Goal: Transaction & Acquisition: Purchase product/service

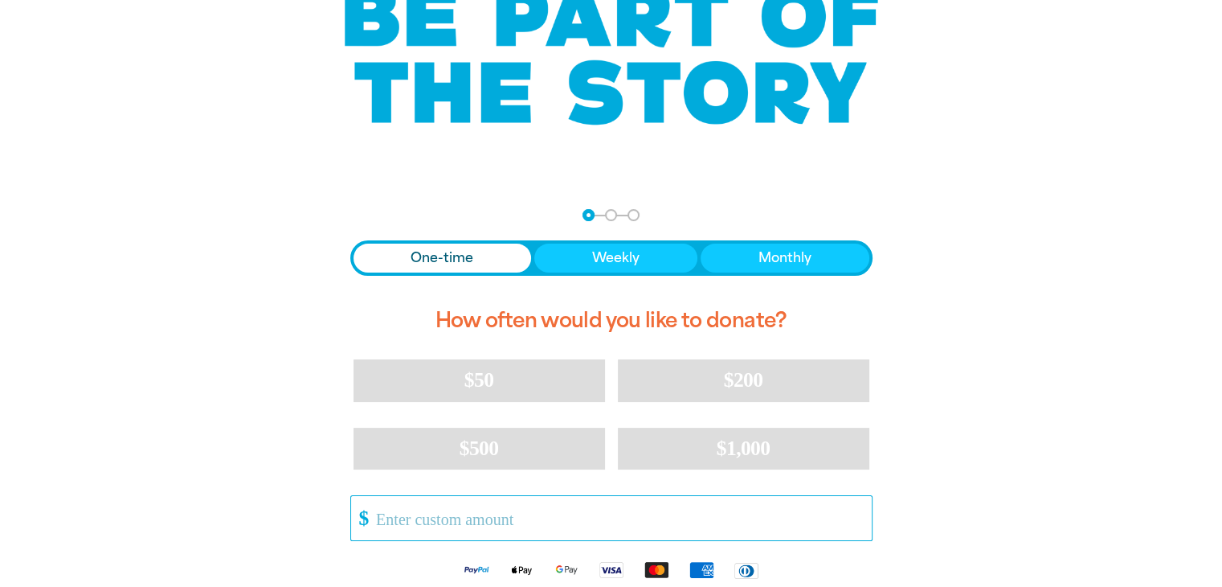
scroll to position [241, 0]
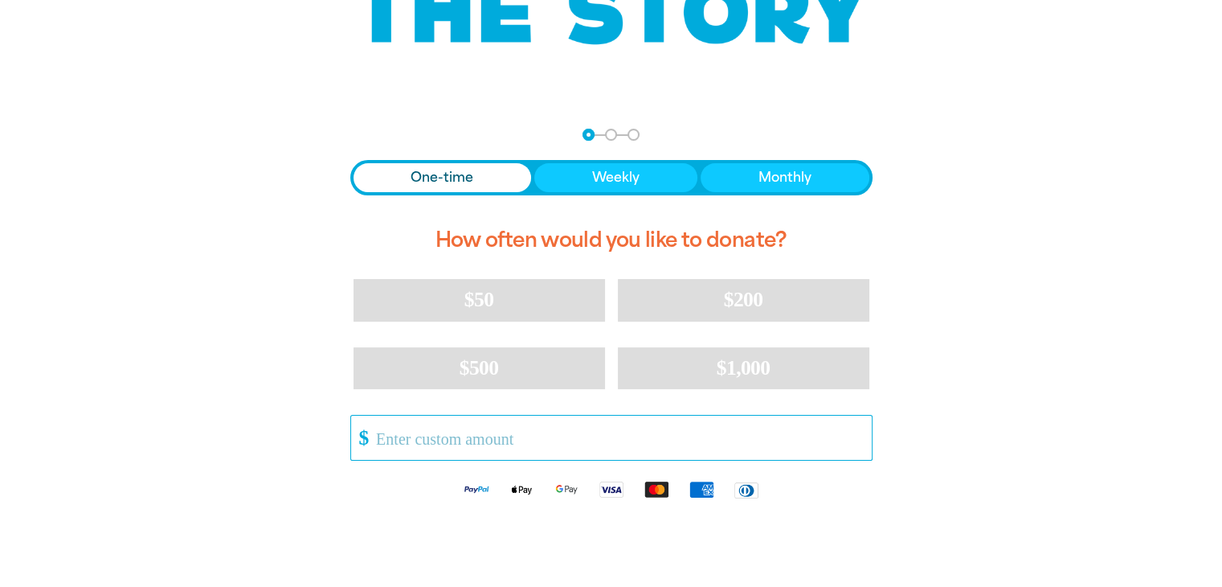
click at [431, 446] on input "Other Amount" at bounding box center [618, 437] width 506 height 44
type input "5"
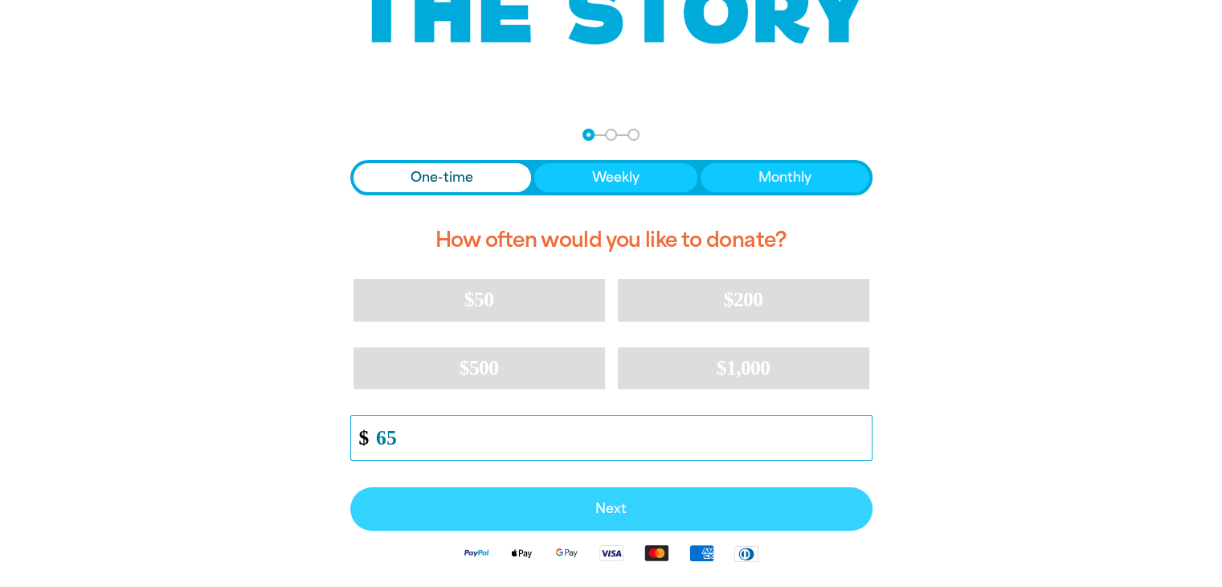
type input "65"
click at [591, 503] on span "Next" at bounding box center [611, 508] width 487 height 13
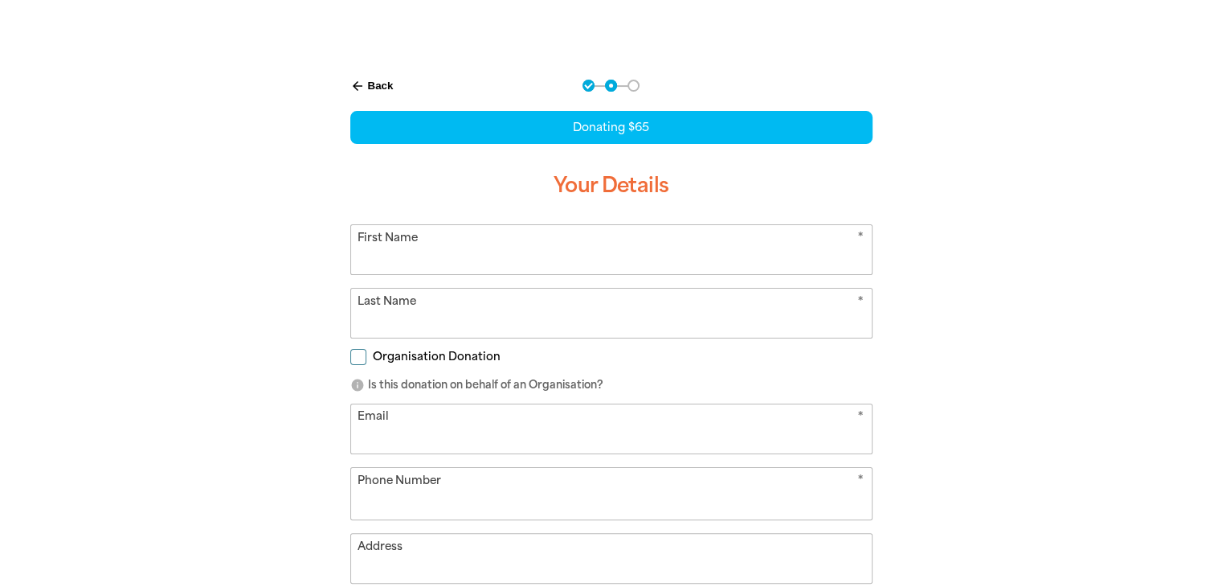
scroll to position [299, 0]
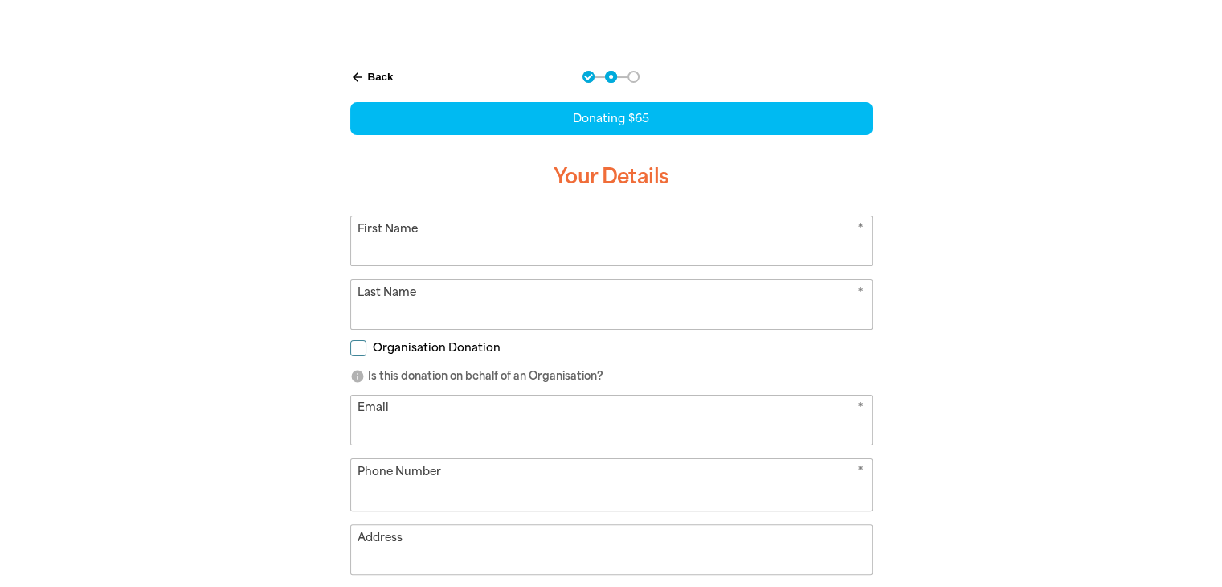
select select "AU"
click at [512, 241] on input "First Name" at bounding box center [611, 240] width 521 height 49
type input "Terrey Hills Kindy"
type input "Collins"
type input "director@terreyhillskindy.com.au"
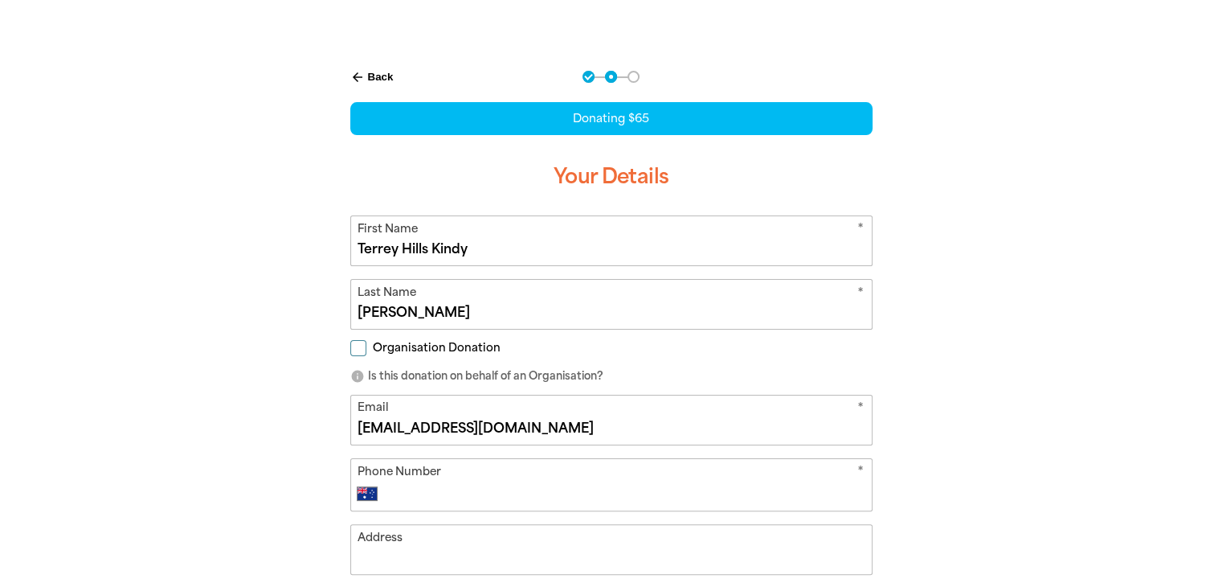
type input "Yulong Avenue"
drag, startPoint x: 447, startPoint y: 319, endPoint x: 330, endPoint y: 300, distance: 118.1
click at [330, 300] on div "arrow_back Back Step 1 Step 2 Step 3 Donating $65 Your Details * First Name Ter…" at bounding box center [611, 464] width 562 height 827
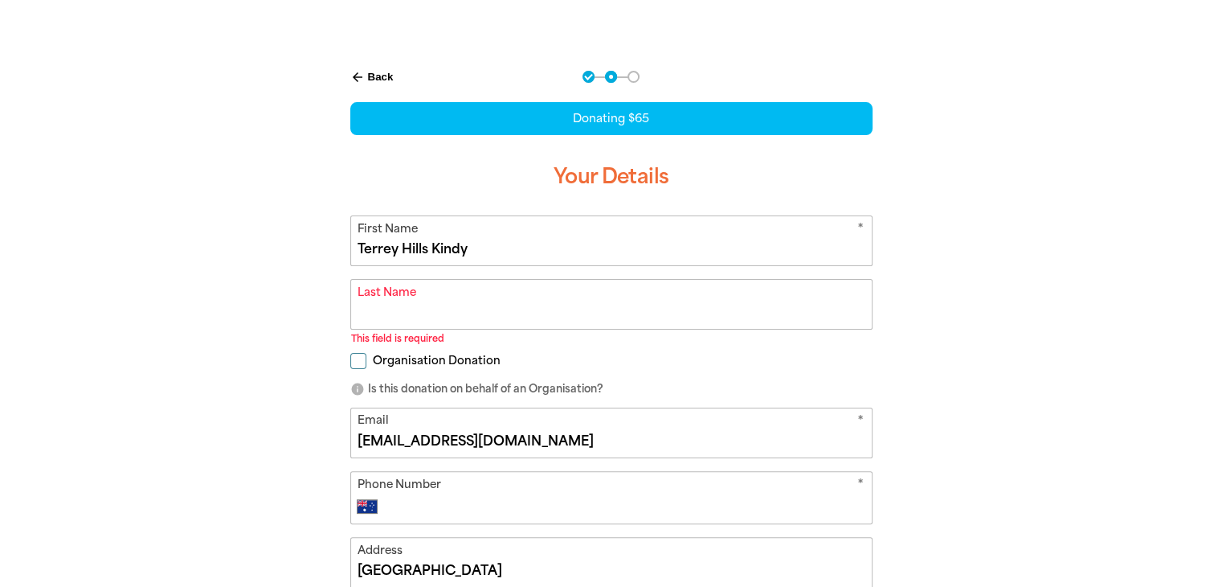
drag, startPoint x: 485, startPoint y: 251, endPoint x: 466, endPoint y: 250, distance: 19.4
click at [466, 250] on input "Terrey Hills Kindy" at bounding box center [611, 240] width 521 height 49
drag, startPoint x: 497, startPoint y: 247, endPoint x: 399, endPoint y: 292, distance: 107.1
click at [433, 249] on input "Terrey Hills Kindy" at bounding box center [611, 240] width 521 height 49
type input "Terrey Hills"
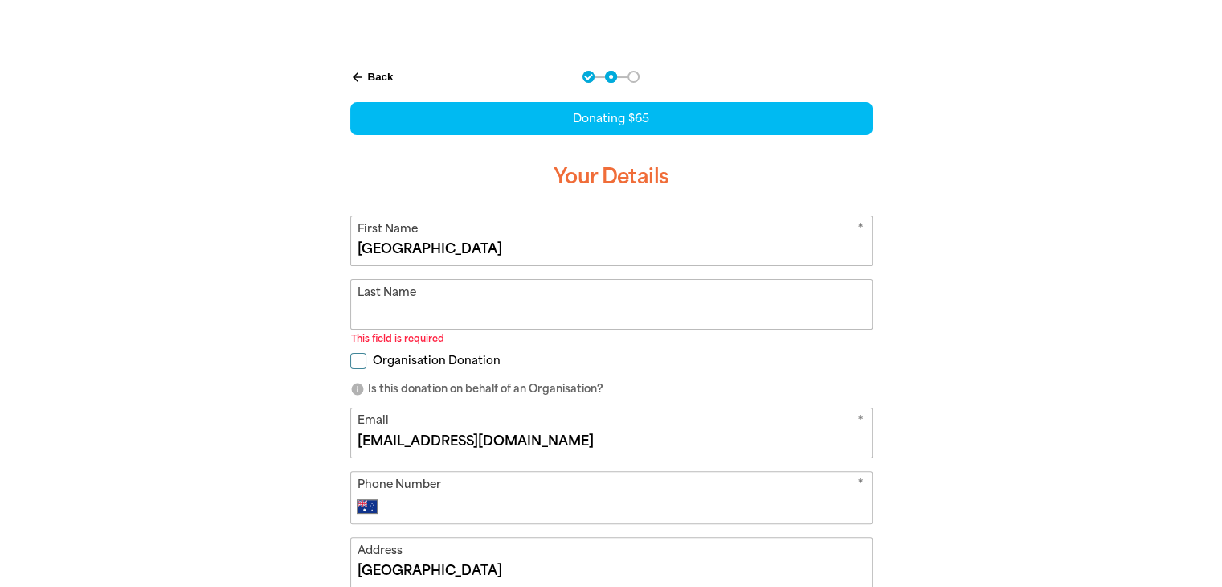
click at [378, 325] on input "Last Name" at bounding box center [611, 304] width 521 height 49
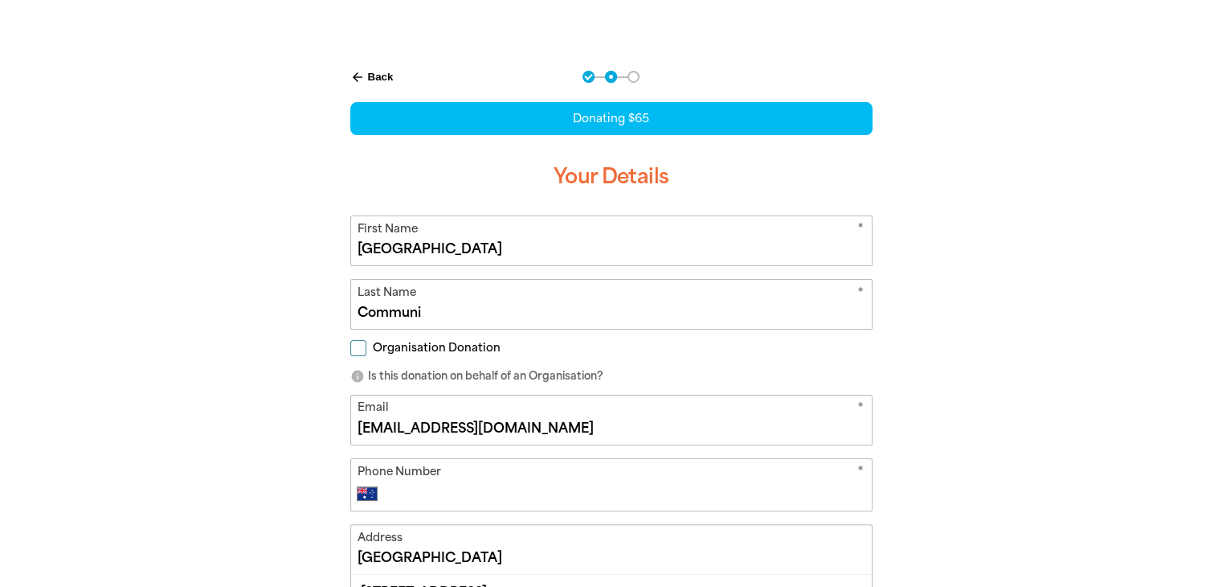
type input "Community Kindergarten"
type input "94501039"
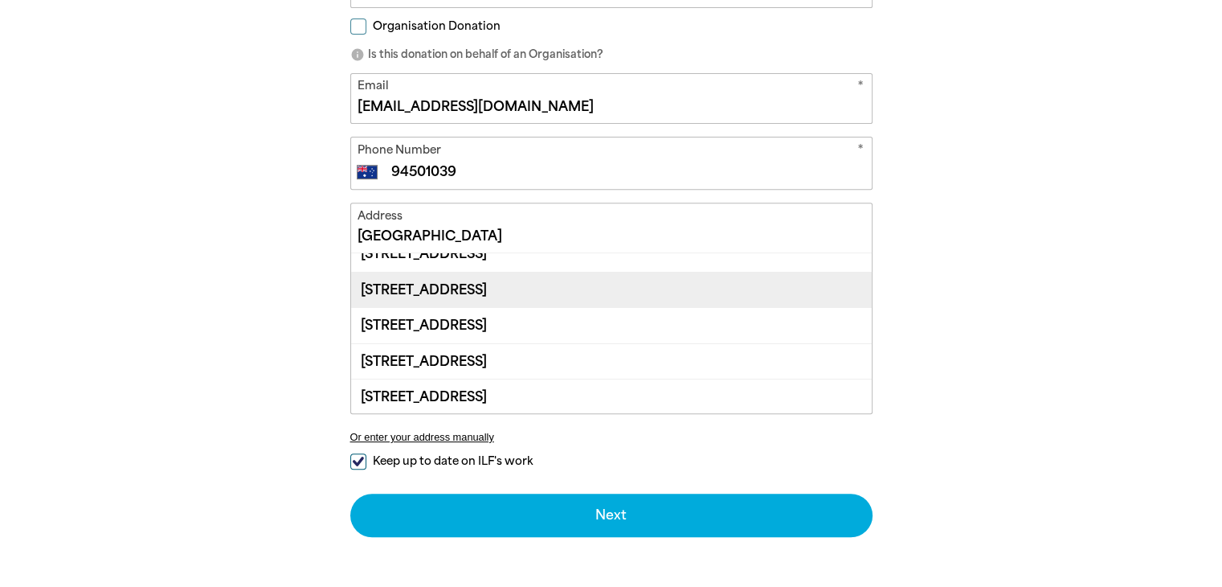
scroll to position [80, 0]
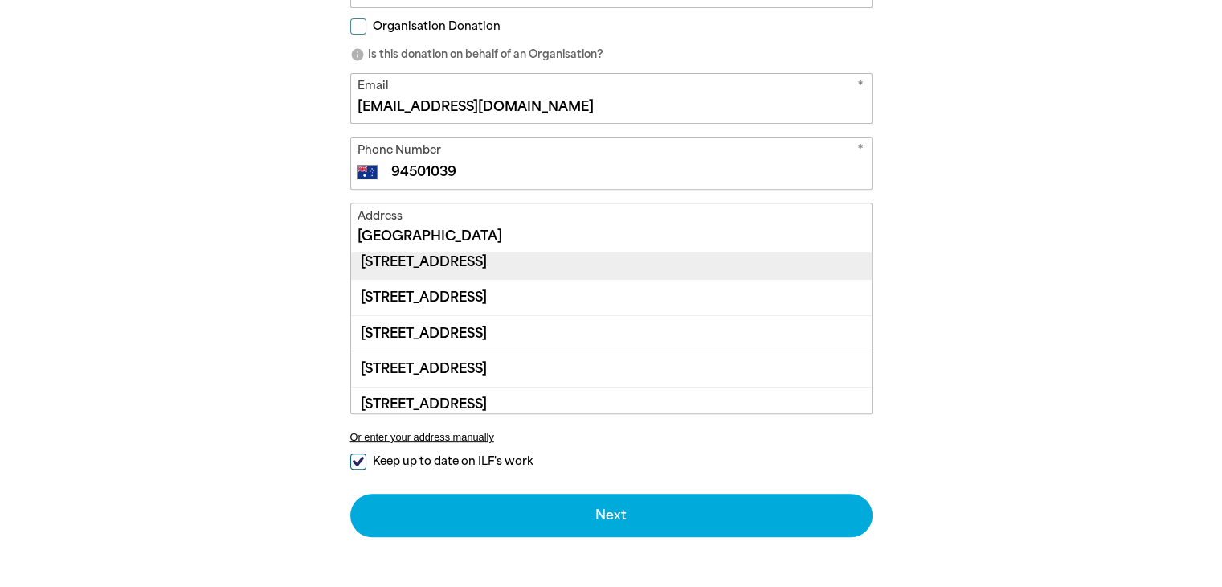
click at [542, 351] on div "17 Yulong Avenue, TERREY HILLS NSW 2084" at bounding box center [611, 367] width 521 height 35
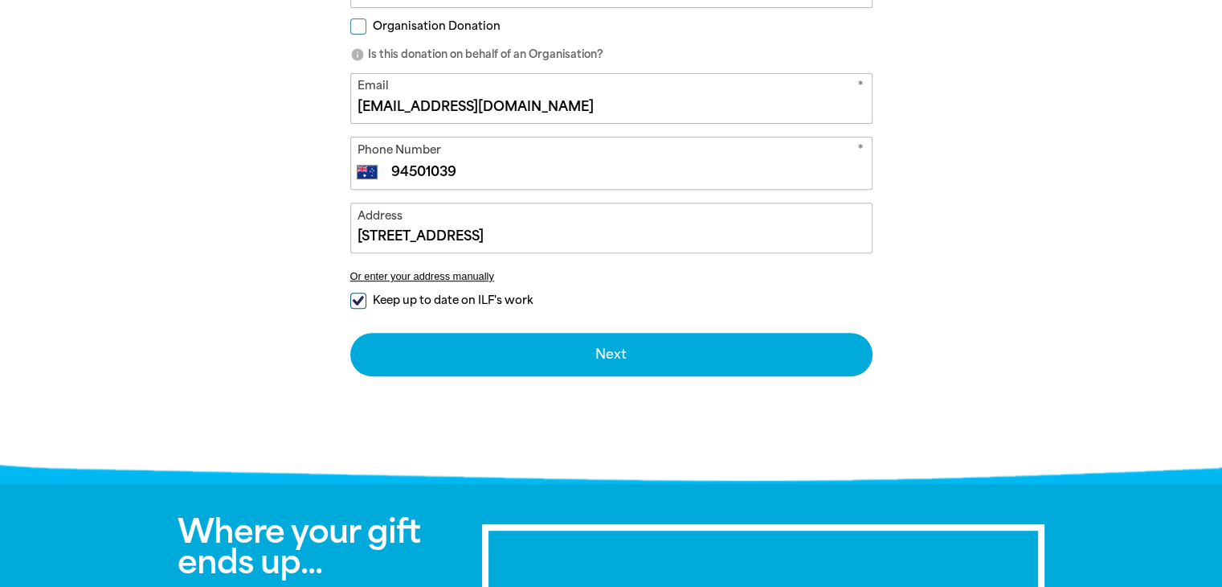
click at [377, 229] on input "17 Yulong Avenue, TERREY HILLS NSW 2084" at bounding box center [611, 227] width 521 height 49
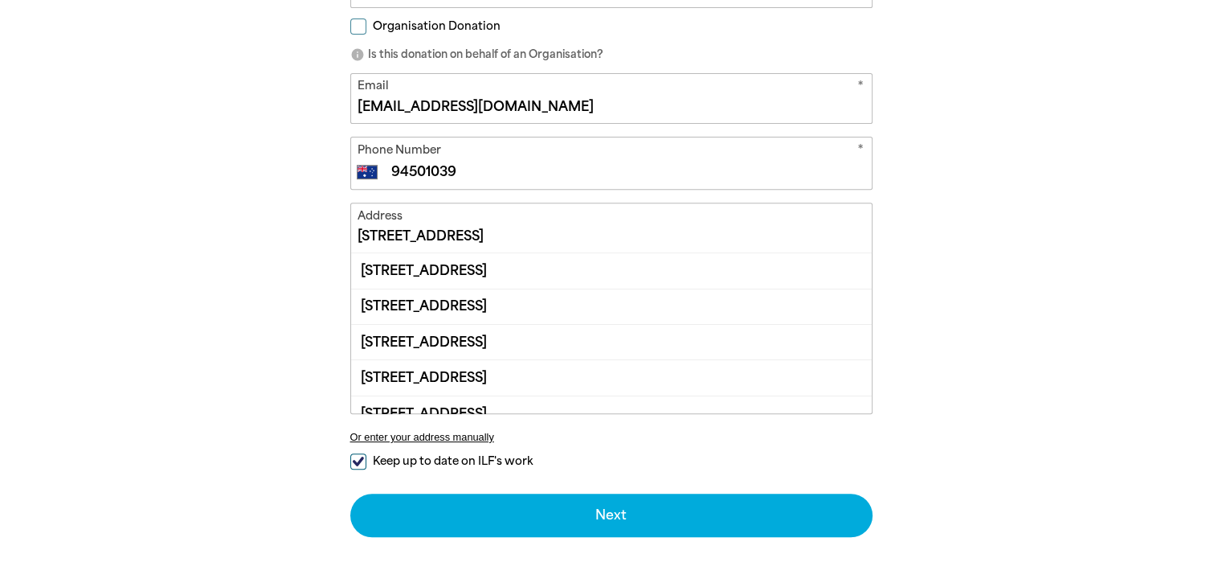
drag, startPoint x: 370, startPoint y: 229, endPoint x: 344, endPoint y: 229, distance: 26.5
click at [346, 229] on div "arrow_back Back Step 1 Step 2 Step 3 Donating $65 Your Details * First Name Ter…" at bounding box center [611, 142] width 562 height 827
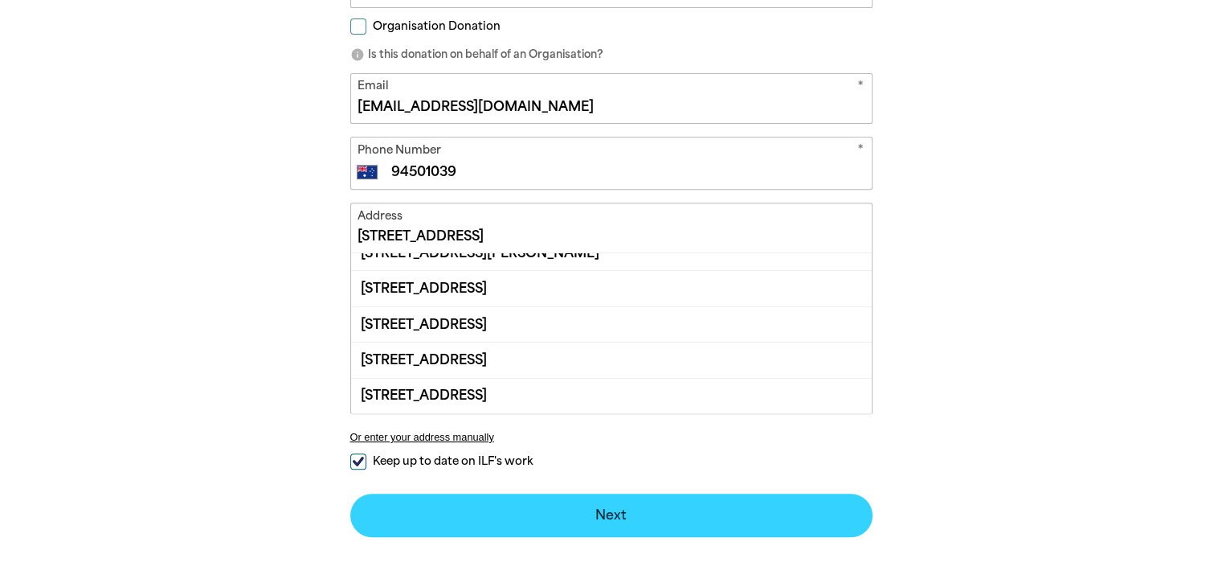
type input "6 Yulong Avenue, TERREY HILLS NSW 2084"
click at [510, 512] on div "arrow_back Back Step 1 Step 2 Step 3 Donating $65 Your Details * First Name Ter…" at bounding box center [611, 182] width 611 height 907
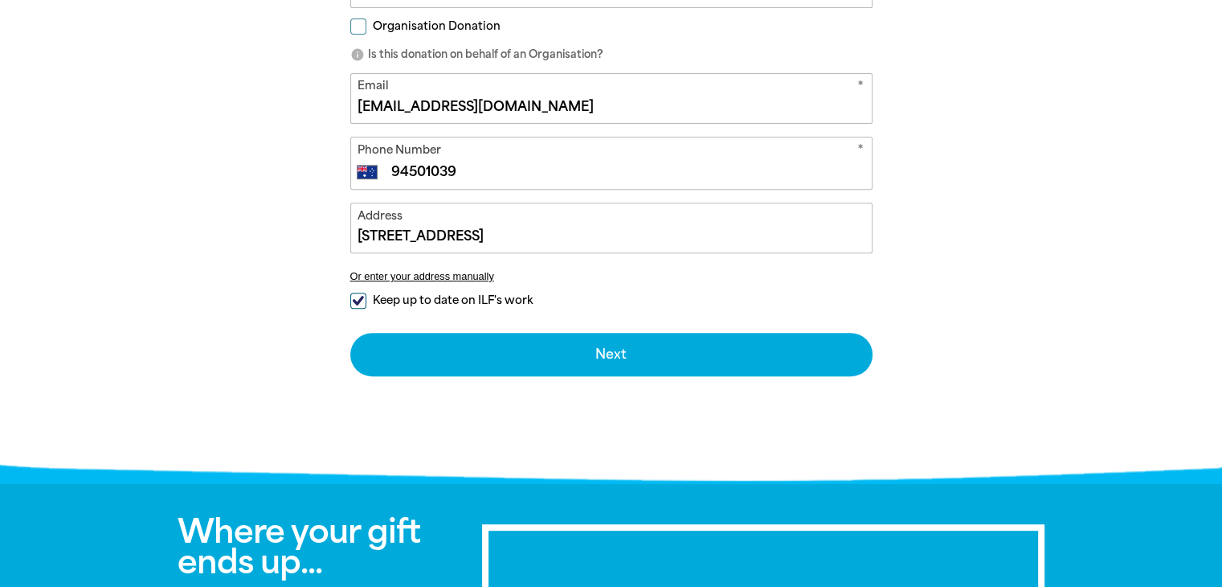
click at [380, 298] on span "Keep up to date on ILF's work" at bounding box center [453, 299] width 160 height 15
click at [366, 298] on input "Keep up to date on ILF's work" at bounding box center [358, 300] width 16 height 16
checkbox input "false"
click at [424, 266] on div "Address 6 Yulong Avenue, TERREY HILLS NSW 2084 Or enter your address manually" at bounding box center [611, 248] width 522 height 92
click at [423, 272] on button "Or enter your address manually" at bounding box center [611, 276] width 522 height 12
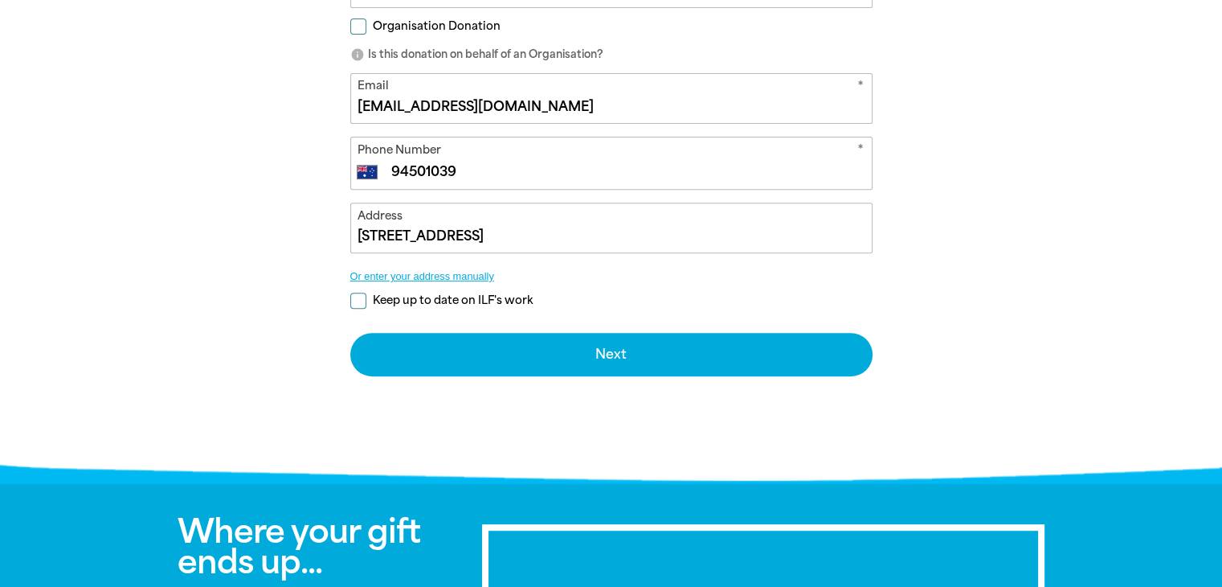
select select "AU"
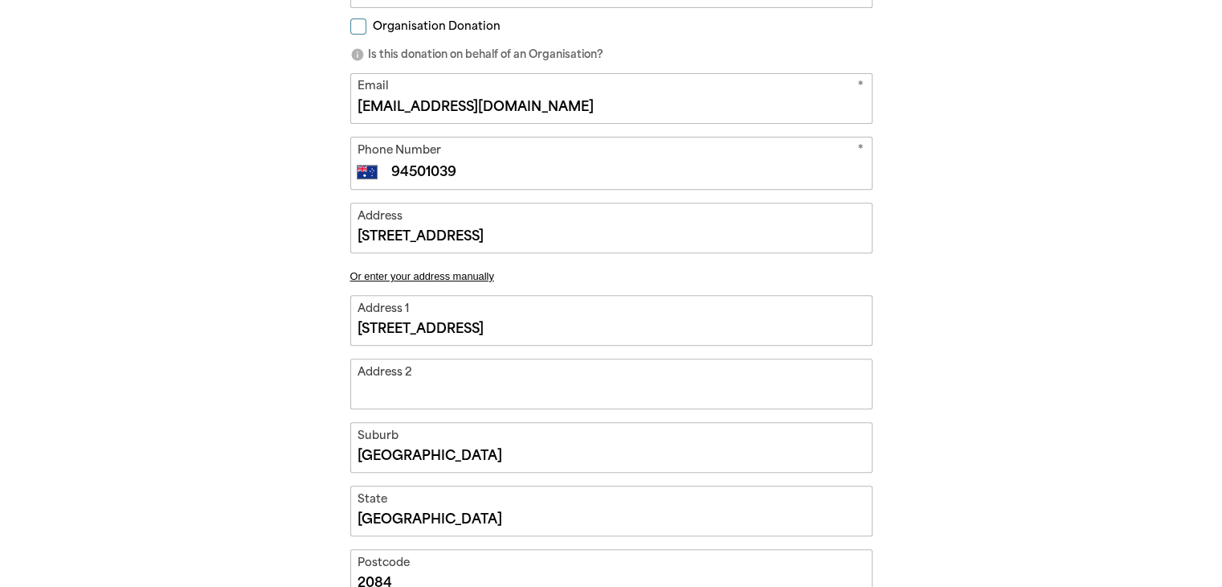
drag, startPoint x: 372, startPoint y: 321, endPoint x: 333, endPoint y: 321, distance: 39.4
click at [333, 321] on div "arrow_back Back Step 1 Step 2 Step 3 Donating $65 Your Details * First Name Ter…" at bounding box center [611, 261] width 562 height 1065
type input "6Yulong Avenue, TERREY HILLS, NSW 2084, AU"
type input "6Yulong Avenue"
type input "6 Yulong Avenue, TERREY HILLS, NSW 2084, AU"
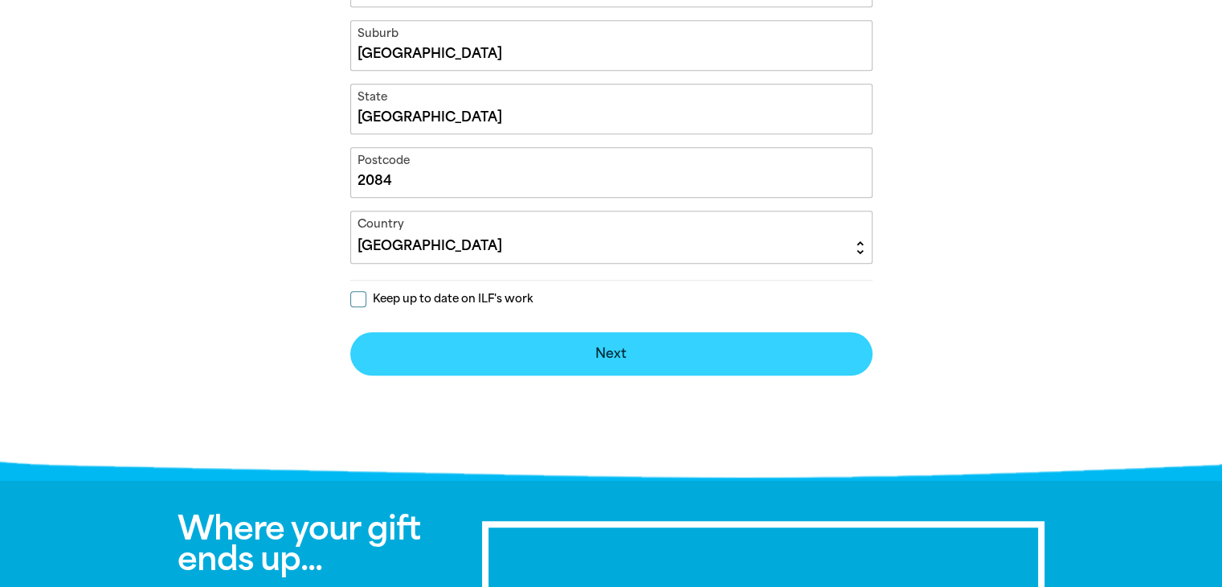
type input "6 Yulong Avenue"
click at [492, 362] on button "Next chevron_right" at bounding box center [611, 353] width 522 height 43
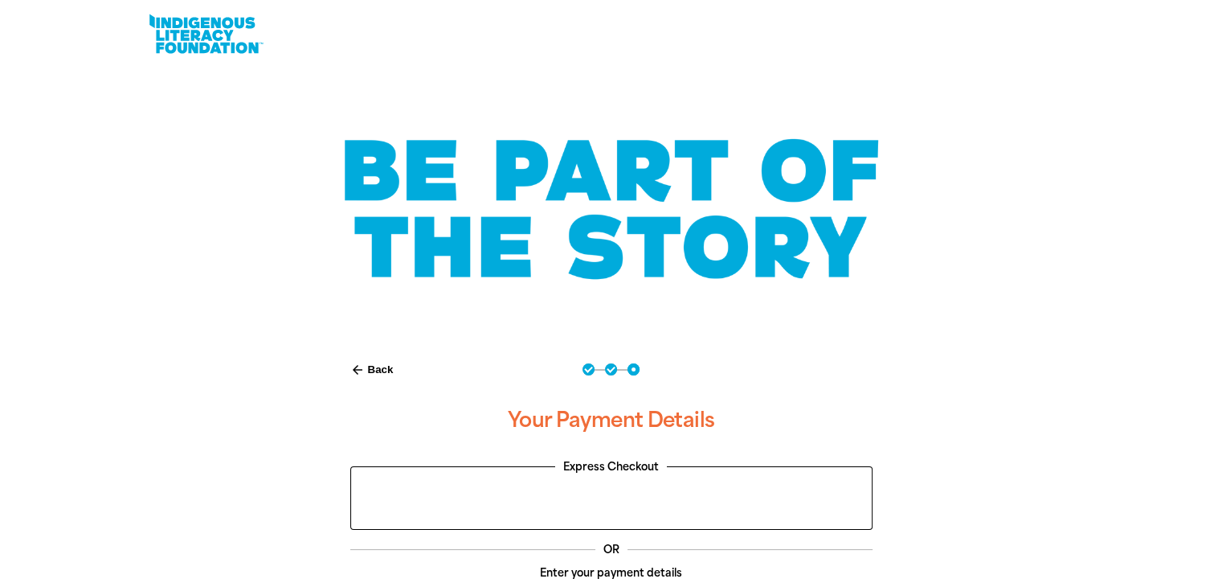
scroll to position [0, 0]
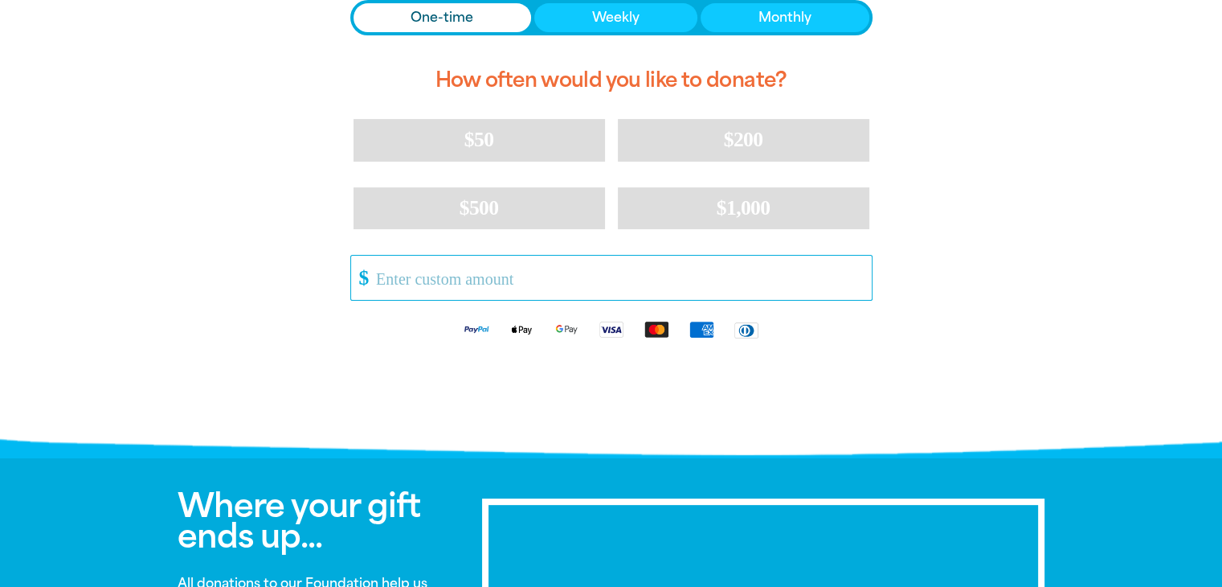
scroll to position [402, 0]
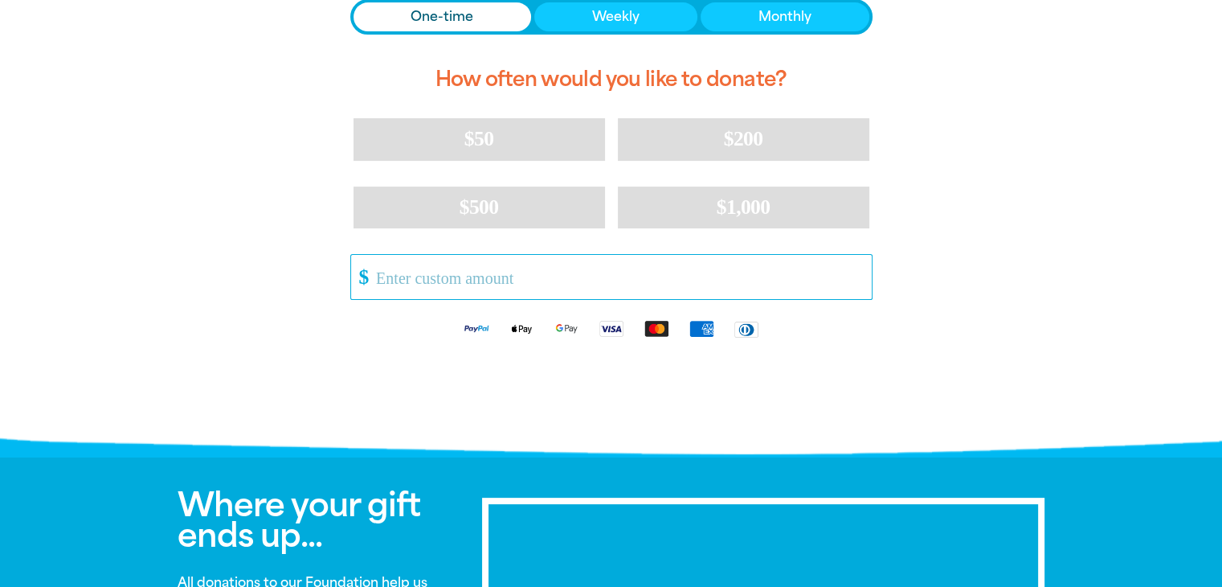
click at [469, 268] on input "Other Amount" at bounding box center [618, 277] width 506 height 44
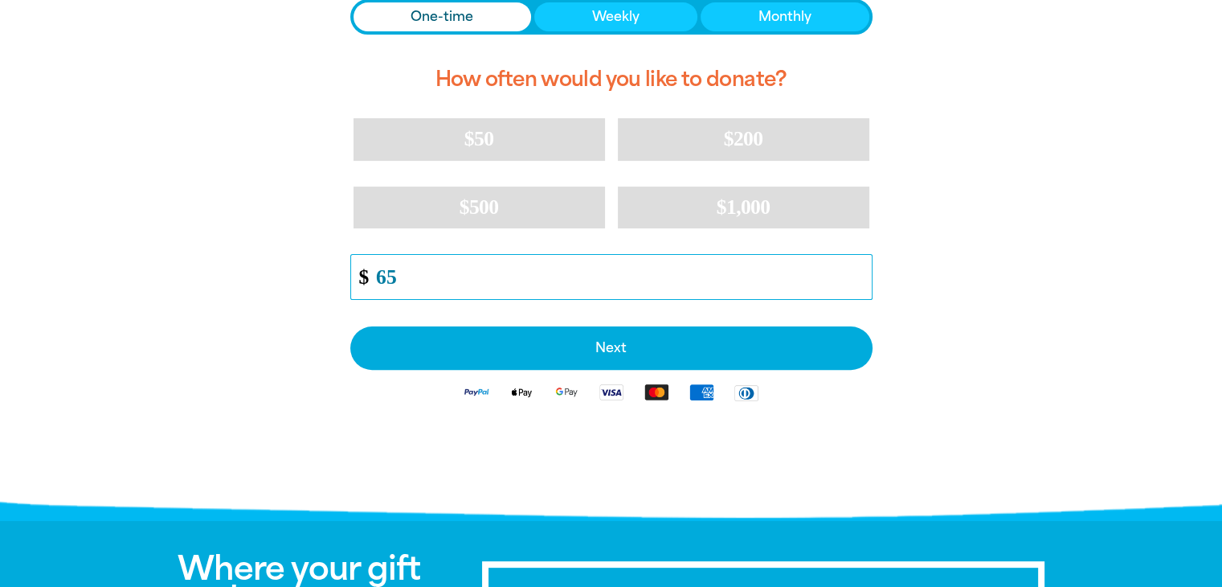
type input "65"
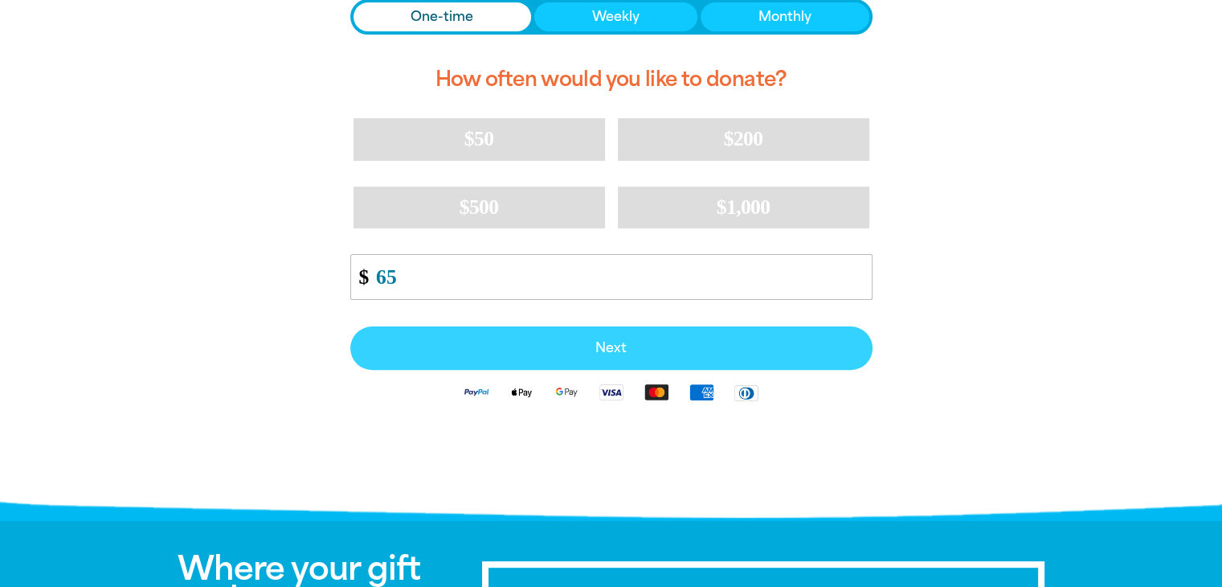
click at [587, 351] on span "Next" at bounding box center [611, 347] width 487 height 13
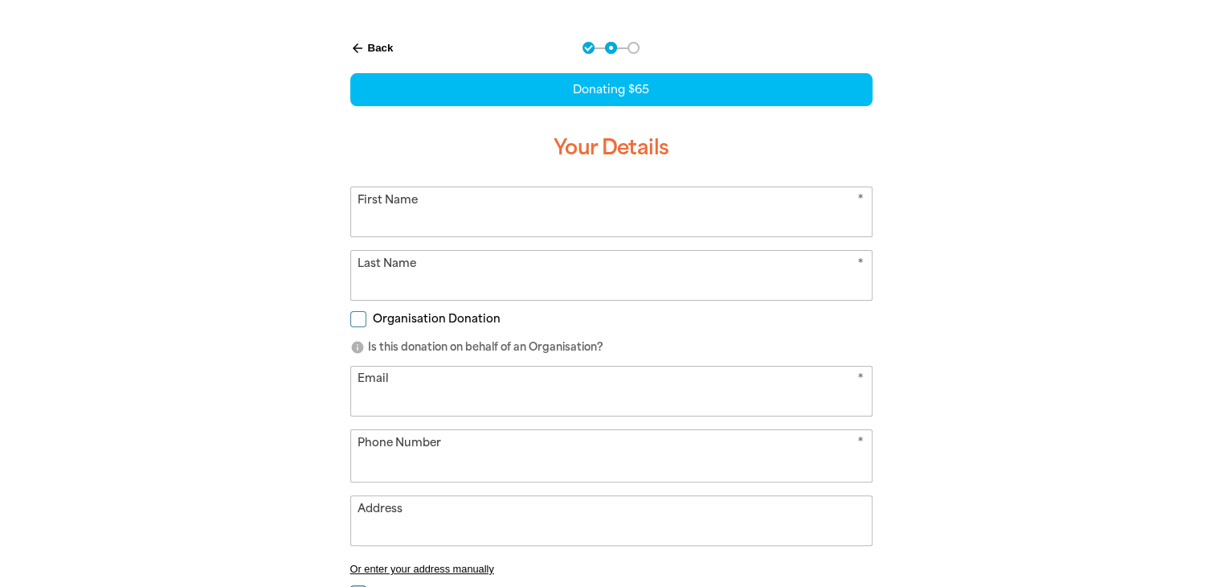
select select "AU"
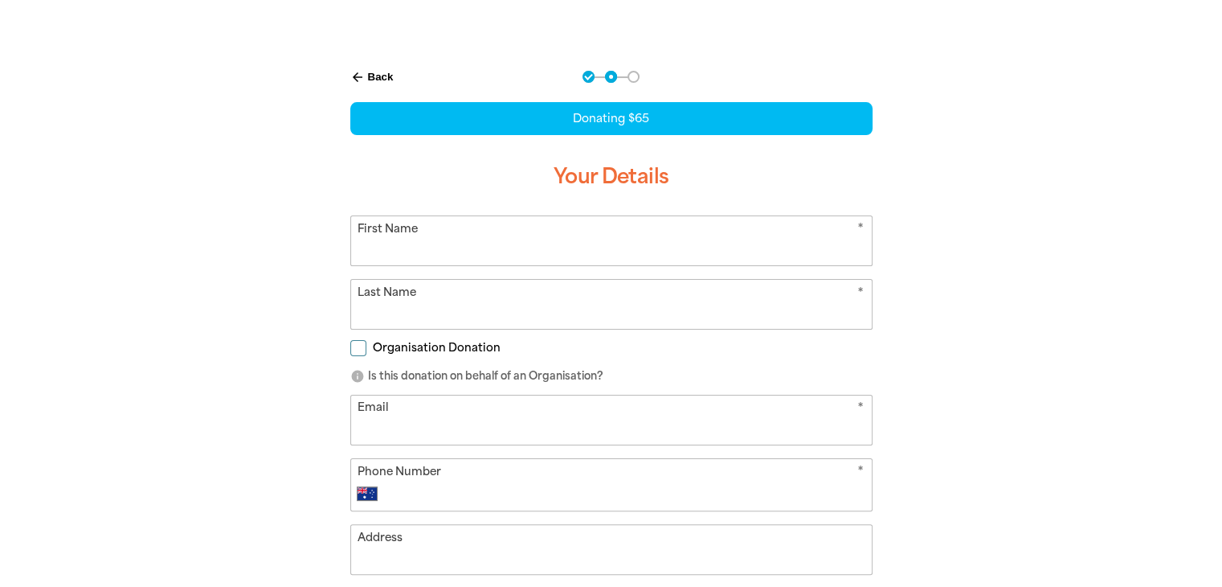
click at [562, 248] on input "First Name" at bounding box center [611, 240] width 521 height 49
type input "Terrey Hills Kindy"
type input "Collins"
type input "director@terreyhillskindy.com.au"
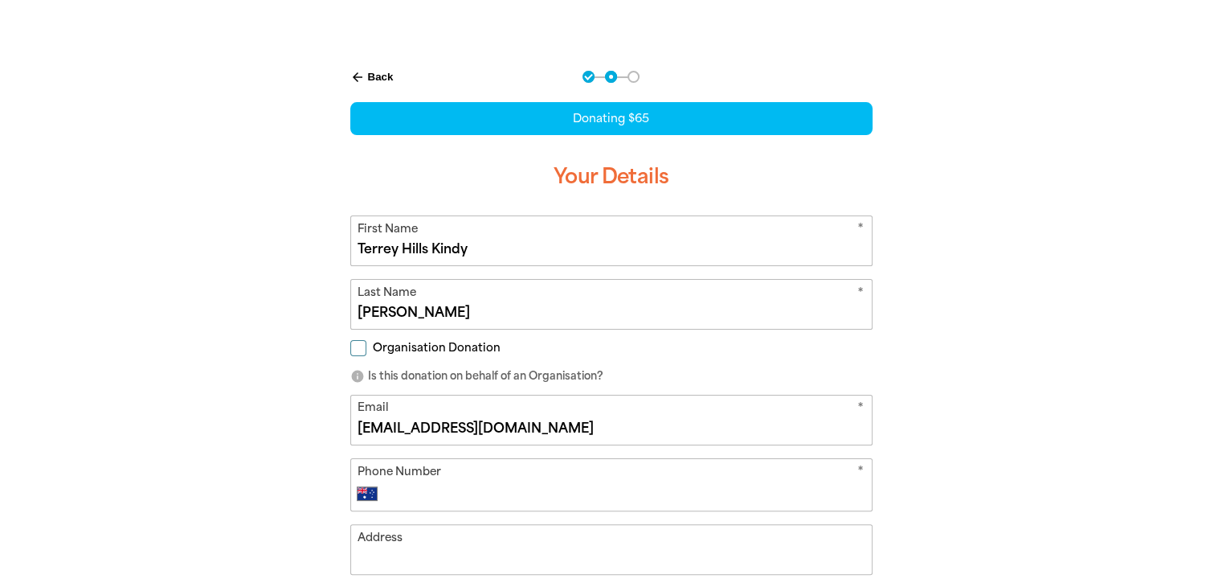
type input "Yulong Avenue"
drag, startPoint x: 528, startPoint y: 242, endPoint x: 300, endPoint y: 240, distance: 228.2
click at [300, 240] on div "arrow_back Back Step 1 Step 2 Step 3 Donating $65 Your Details * First Name Ter…" at bounding box center [611, 504] width 964 height 907
type input "Emma"
click at [755, 348] on div "Organisation Donation" at bounding box center [611, 351] width 522 height 18
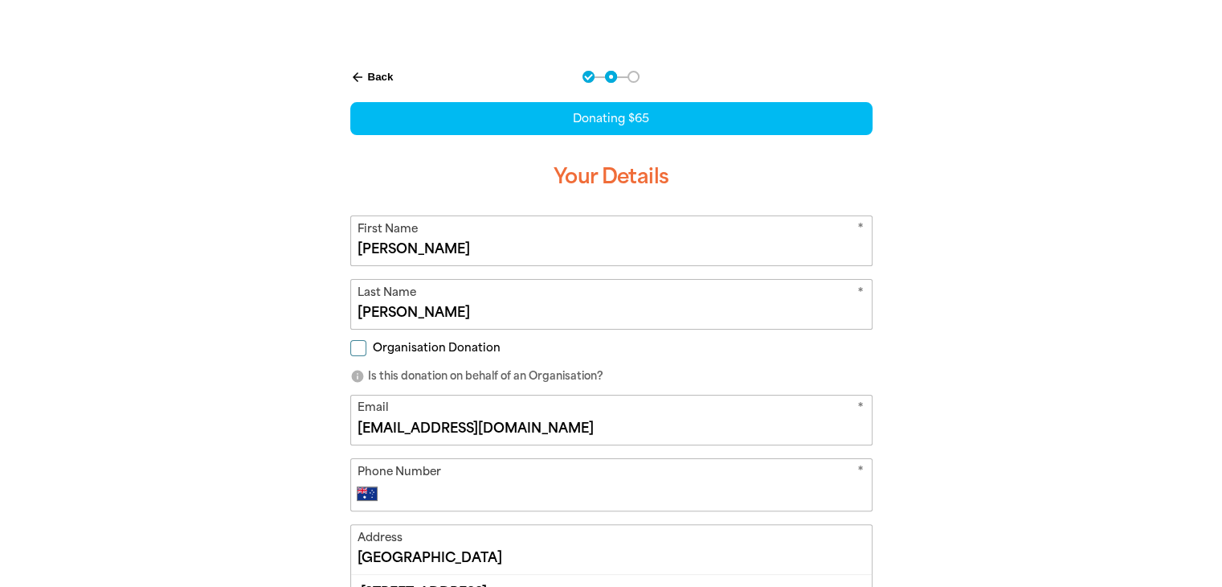
click at [404, 343] on span "Organisation Donation" at bounding box center [437, 347] width 128 height 15
click at [366, 343] on input "Organisation Donation" at bounding box center [358, 348] width 16 height 16
checkbox input "true"
select select "AU"
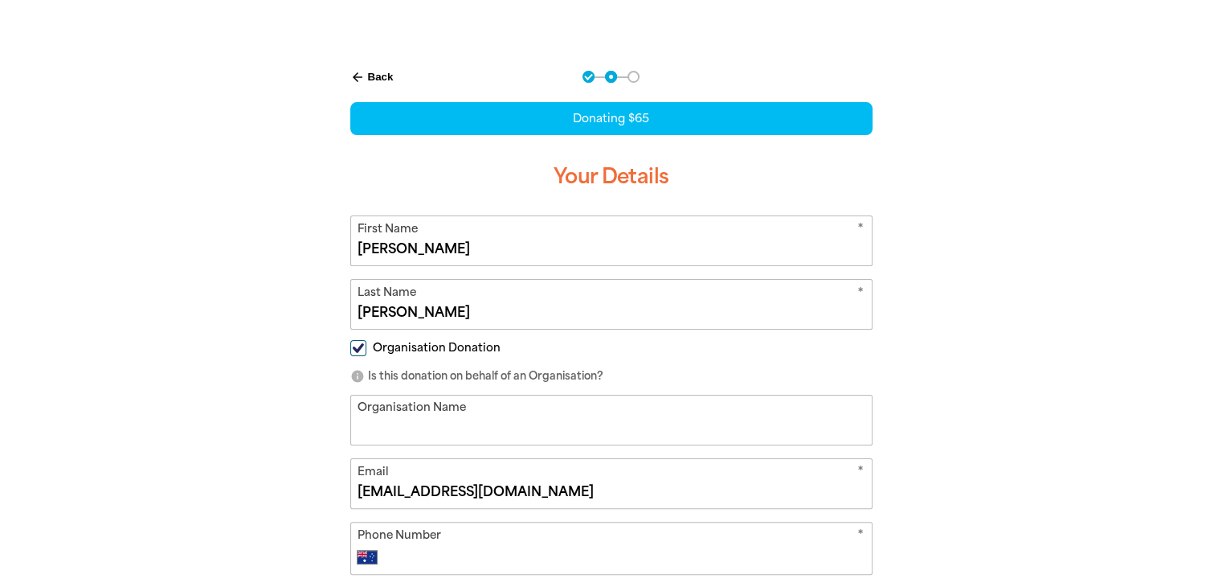
click at [415, 422] on input "Organisation Name" at bounding box center [611, 419] width 521 height 49
type input "Terrey Hills Community Kindergarten"
type input "94501039"
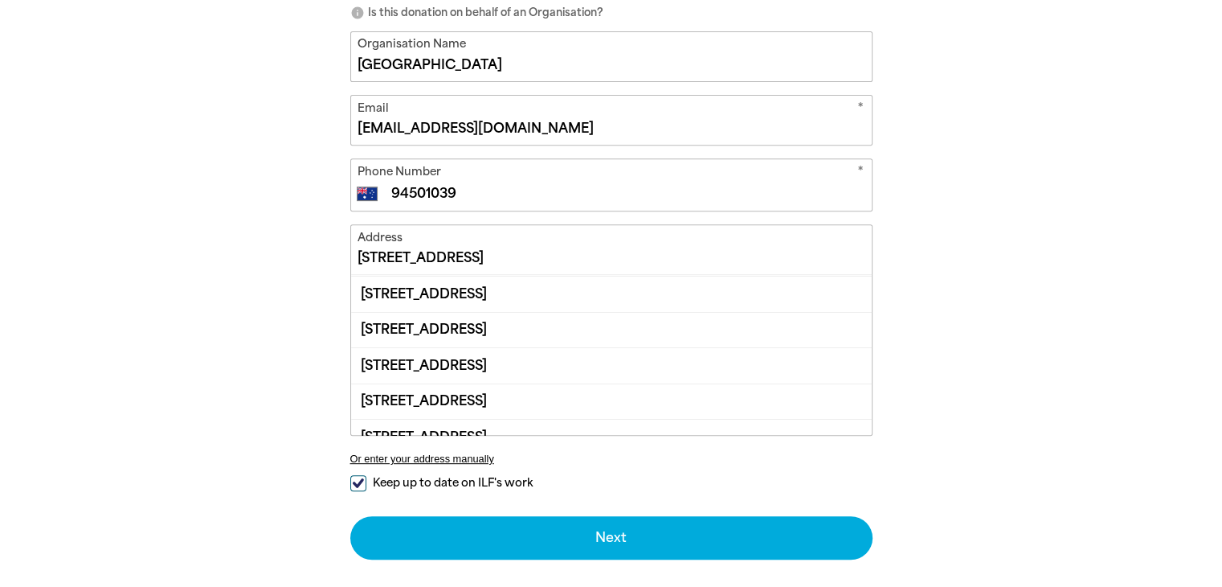
scroll to position [701, 0]
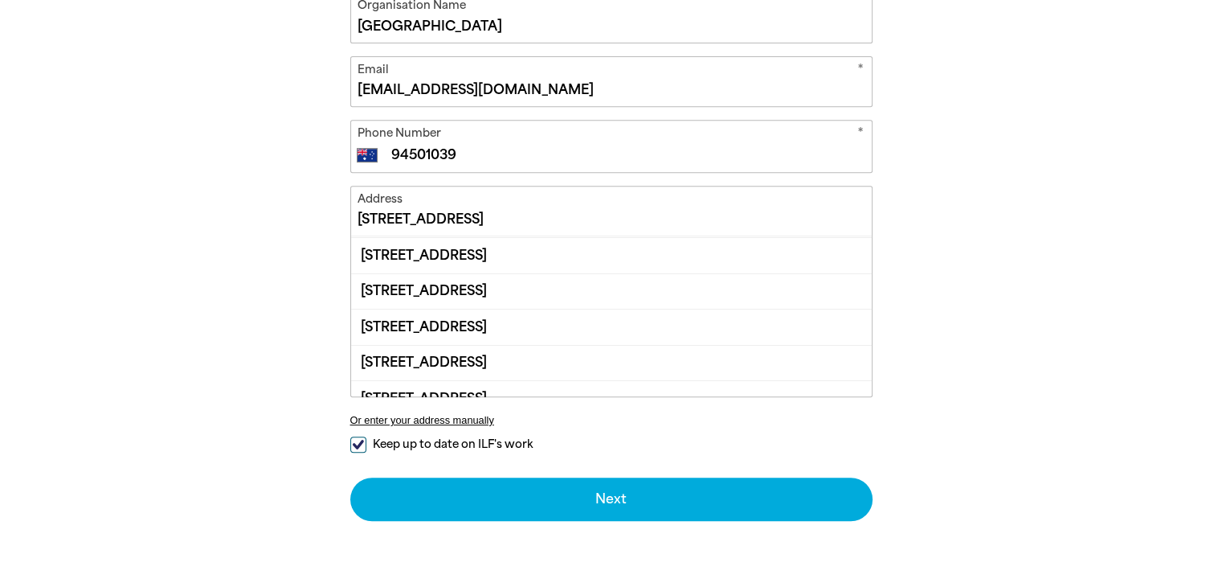
click at [452, 427] on div "Address Yulong AvenueTerrey Hills NSW 2084 2 Yulong Avenue, TERREY HILLS NSW 20…" at bounding box center [611, 312] width 522 height 253
click at [452, 418] on button "Or enter your address manually" at bounding box center [611, 420] width 522 height 12
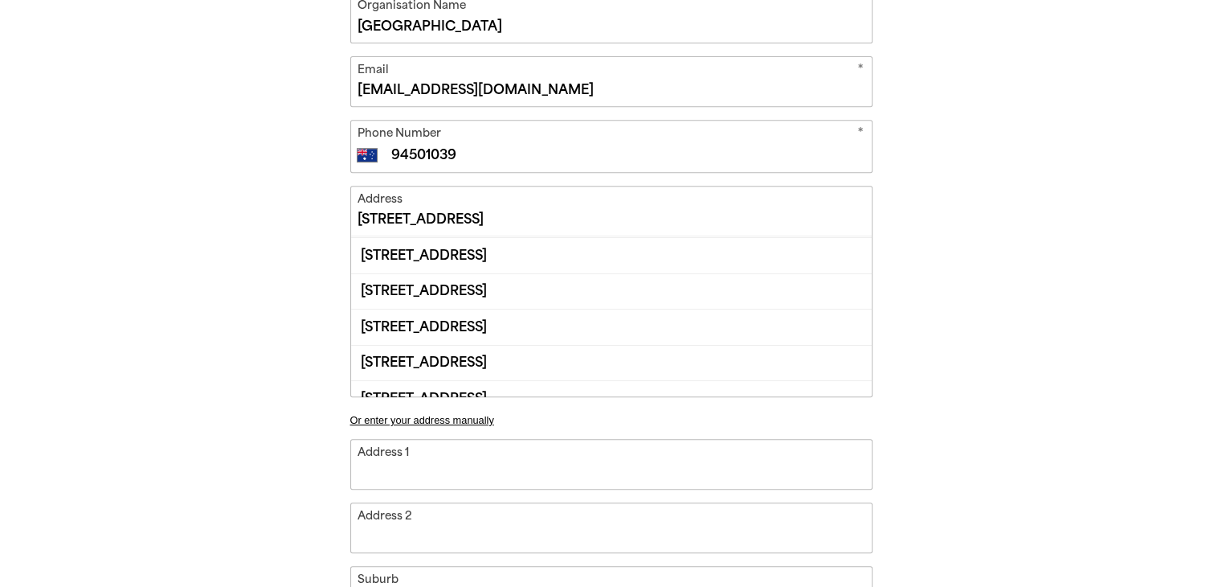
click at [415, 470] on input "Address 1" at bounding box center [611, 464] width 521 height 49
type input "6"
type input "6 Y"
type input "6 Yulong Avenue"
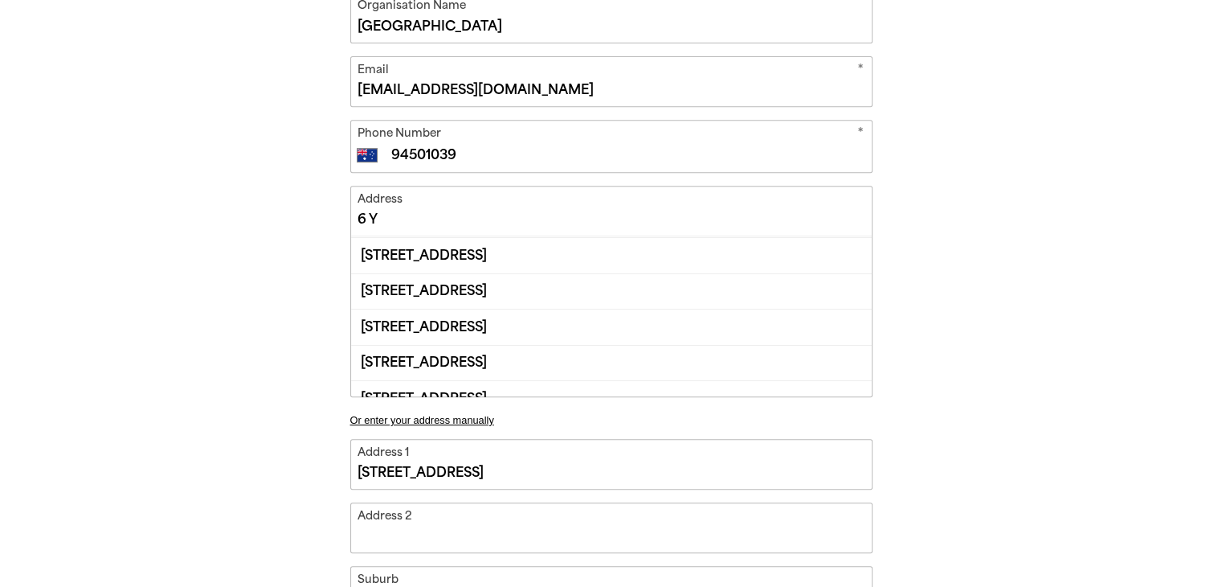
type input "6 Yulong Avenue"
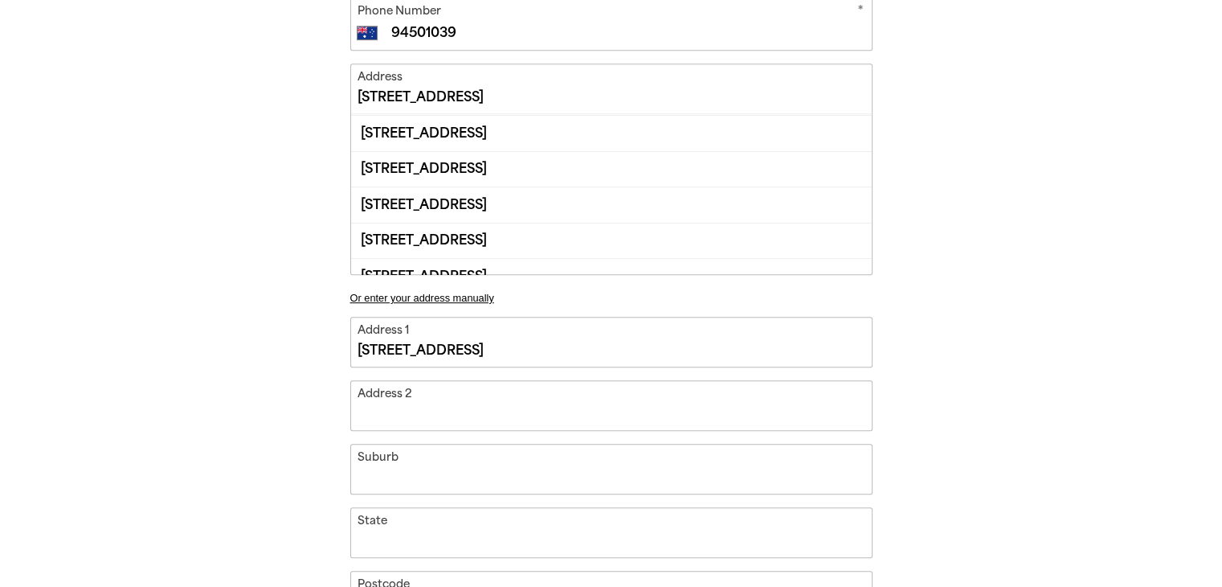
scroll to position [861, 0]
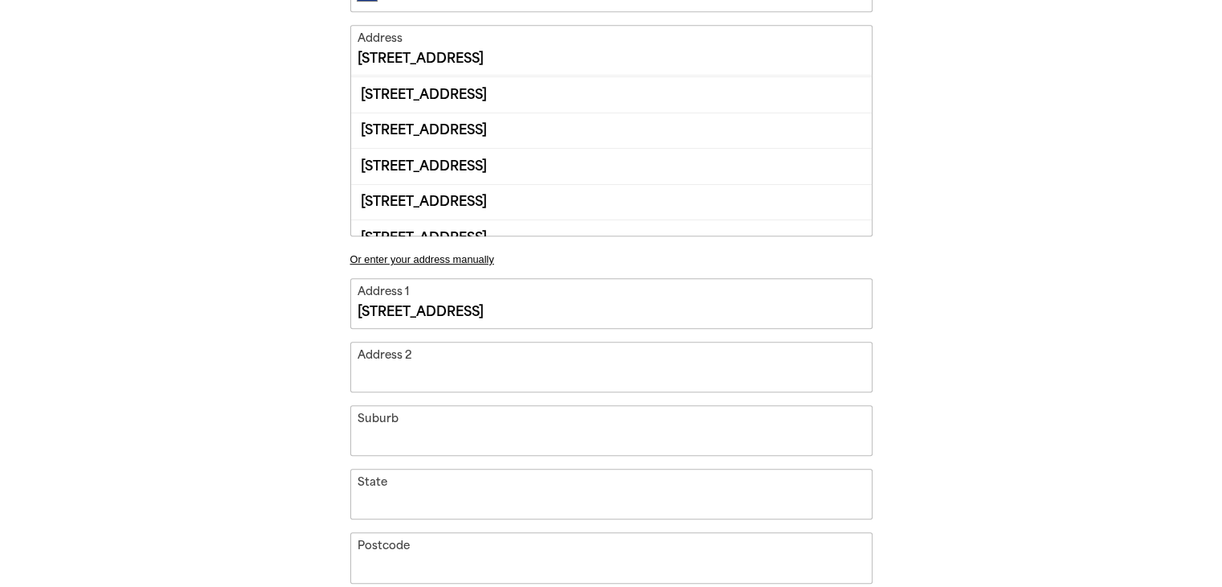
click at [433, 435] on input "Suburb" at bounding box center [611, 430] width 521 height 49
type input "Terrey Hills"
type input "Yulong Avenue"
type input "NSW"
type input "2084"
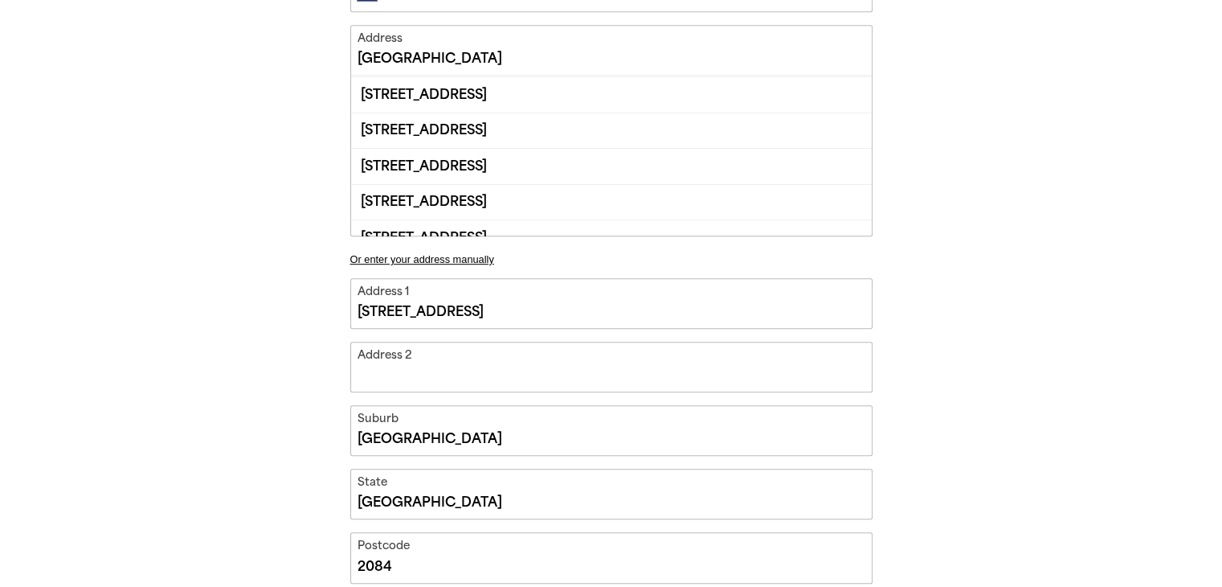
select select "AU"
type input "6 Yulong Avenue, Terrey Hills, NSW 2084, AU"
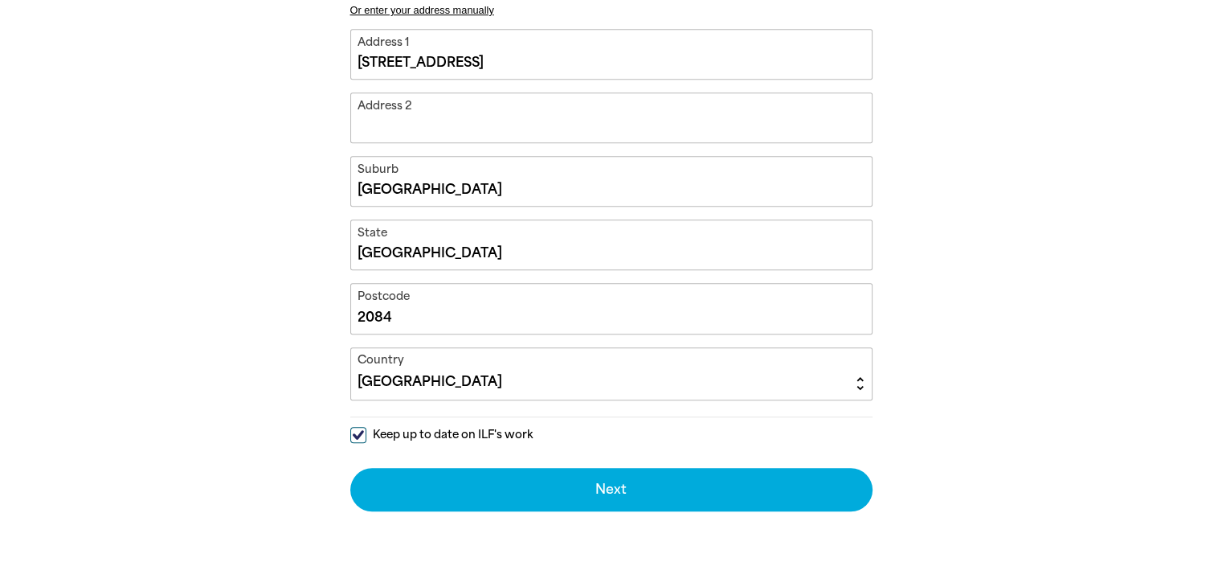
scroll to position [1183, 0]
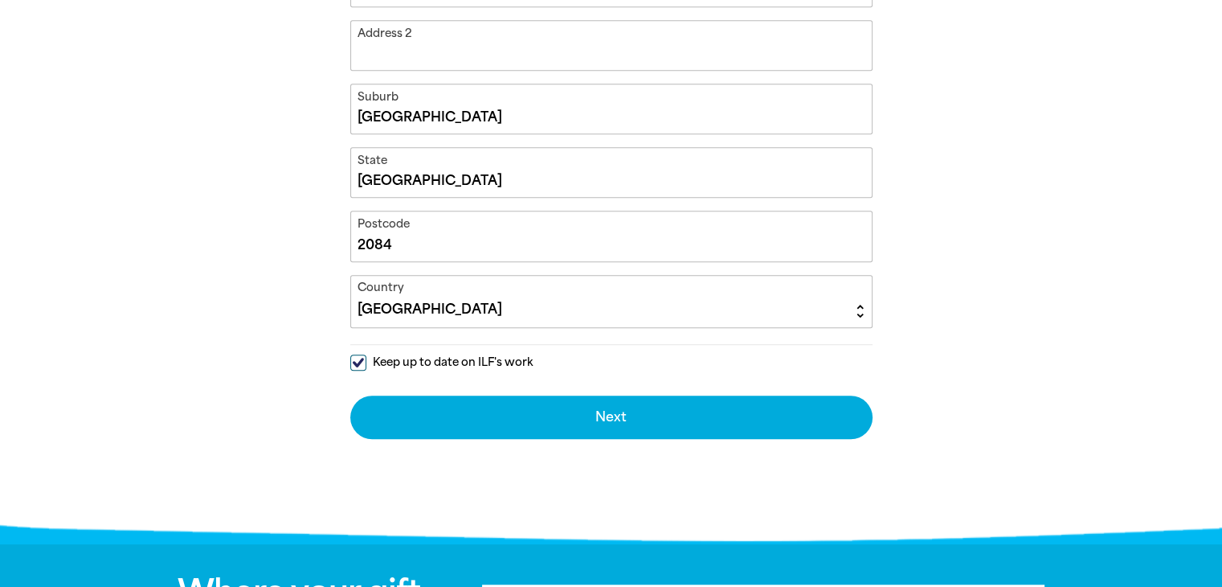
click at [389, 356] on span "Keep up to date on ILF's work" at bounding box center [453, 361] width 160 height 15
click at [366, 356] on input "Keep up to date on ILF's work" at bounding box center [358, 362] width 16 height 16
checkbox input "false"
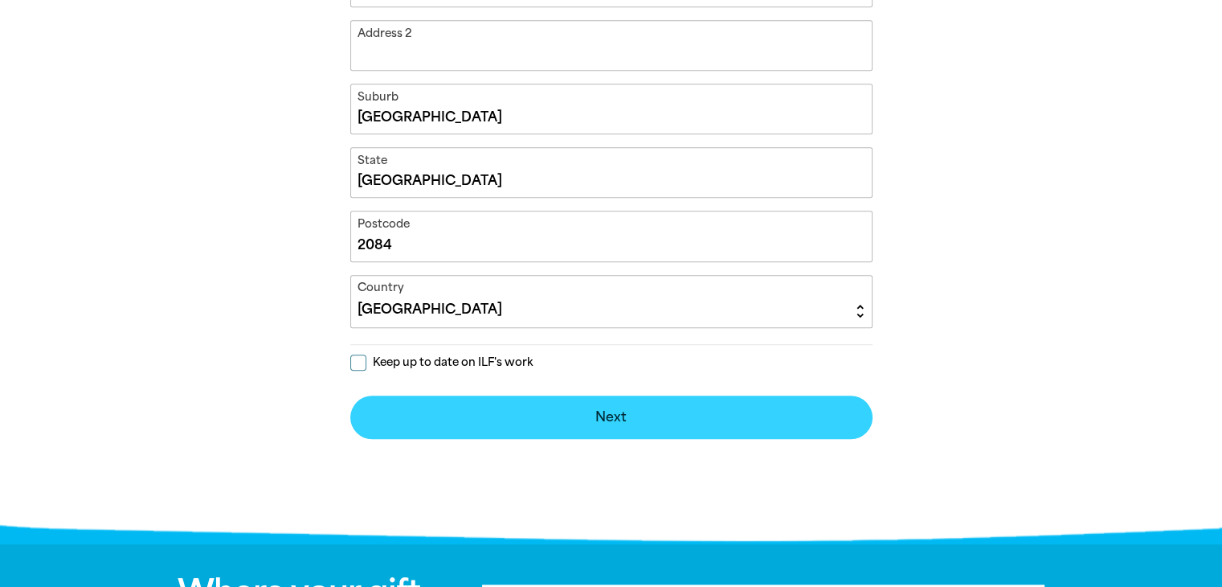
click at [640, 407] on button "Next chevron_right" at bounding box center [611, 416] width 522 height 43
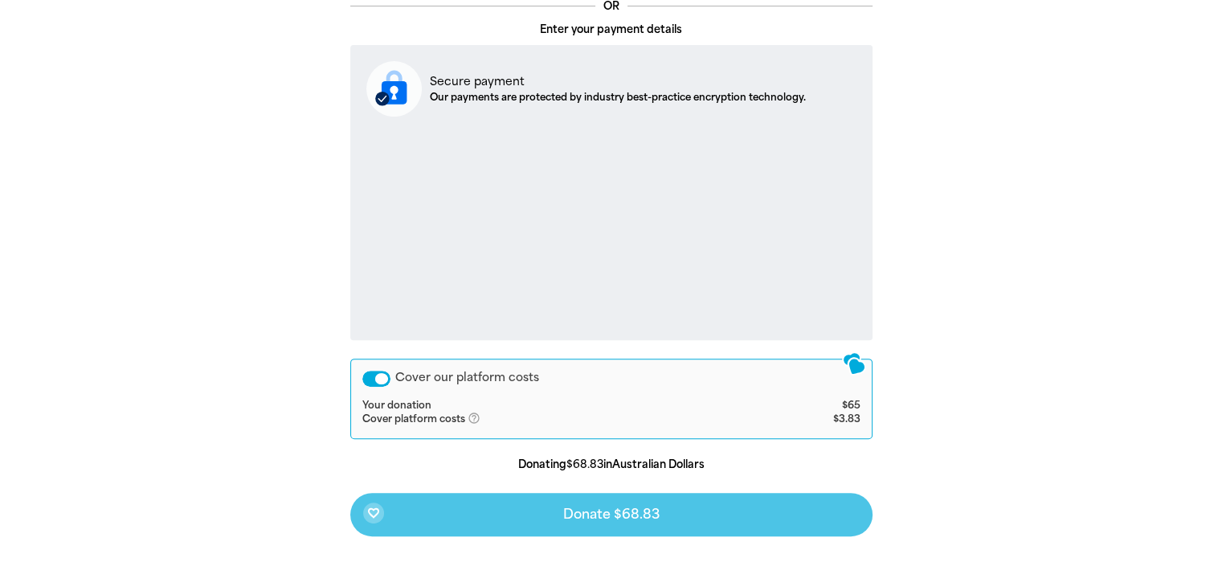
scroll to position [573, 0]
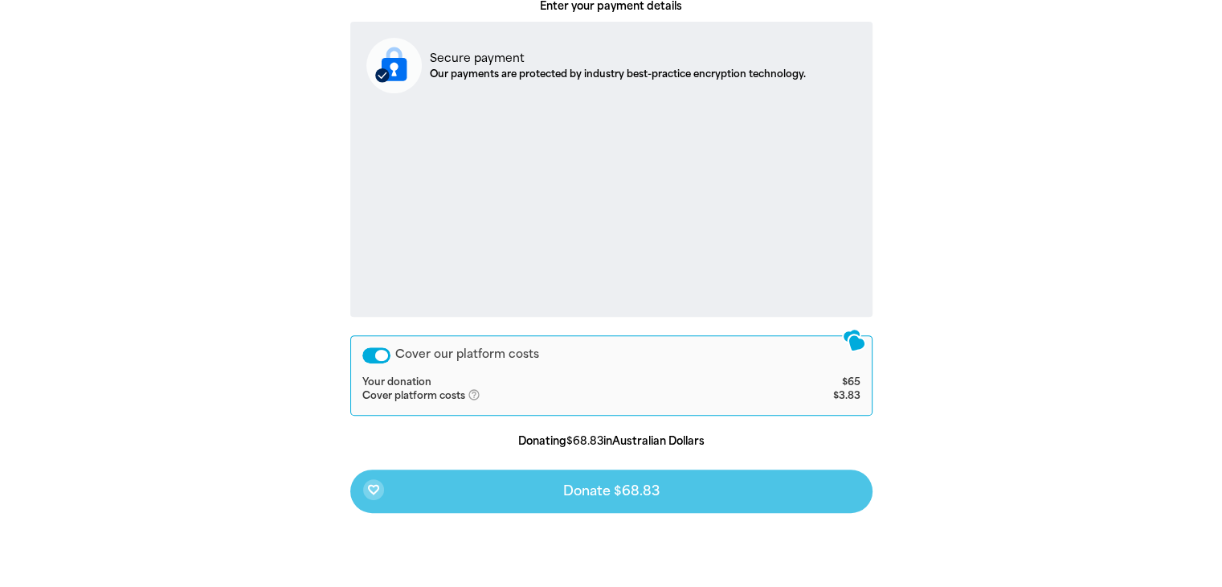
click at [362, 350] on div "Cover our platform costs" at bounding box center [376, 355] width 28 height 16
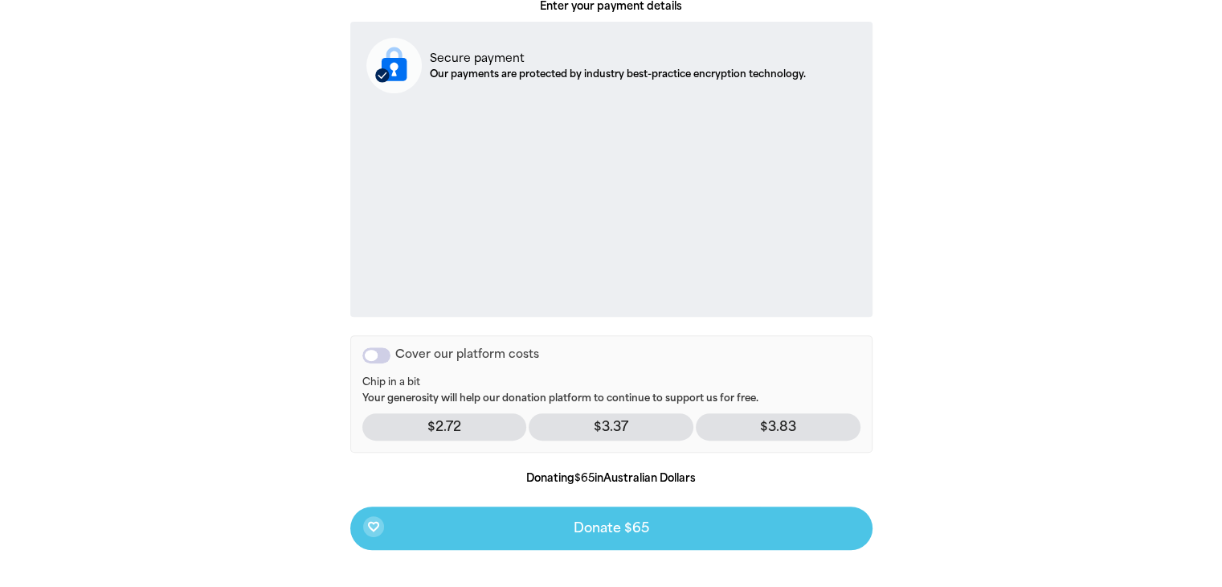
click at [373, 350] on div "Cover our platform costs" at bounding box center [376, 355] width 28 height 16
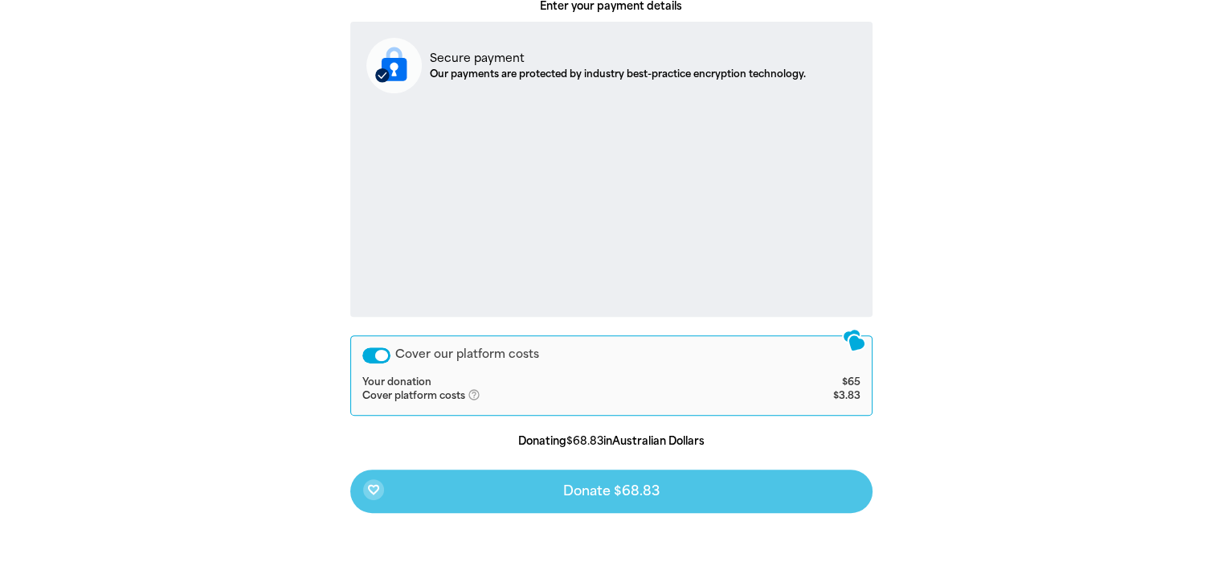
click at [582, 493] on div "favorite_border Donate $68.83" at bounding box center [611, 490] width 522 height 43
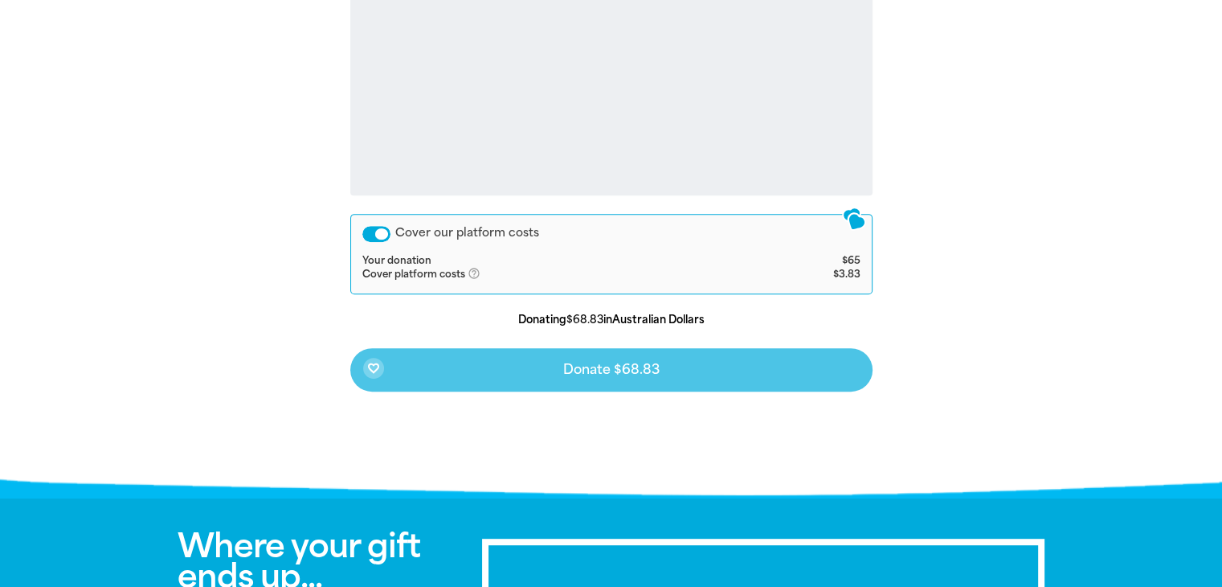
scroll to position [734, 0]
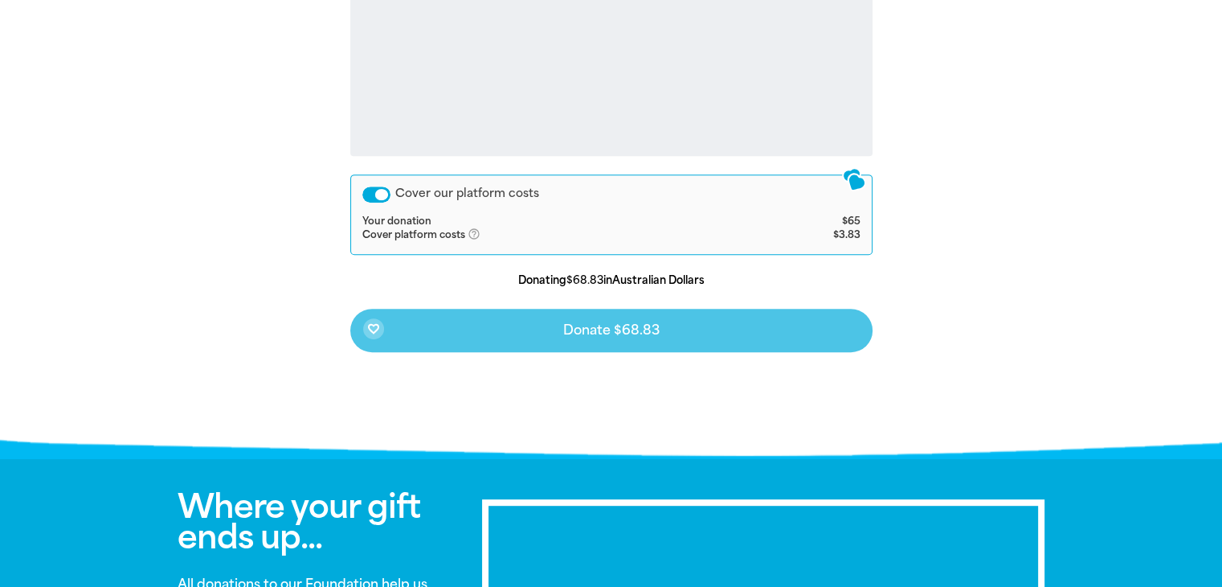
click at [603, 331] on div "favorite_border Donate $68.83" at bounding box center [611, 330] width 522 height 43
click at [408, 335] on div "favorite_border Donate $68.83" at bounding box center [611, 330] width 522 height 43
click at [628, 208] on div "Cover our platform costs Your donation $65 Cover platform costs help_outlined A…" at bounding box center [611, 214] width 522 height 80
click at [603, 282] on p "Donating $68.83 in Australian Dollars" at bounding box center [611, 280] width 522 height 16
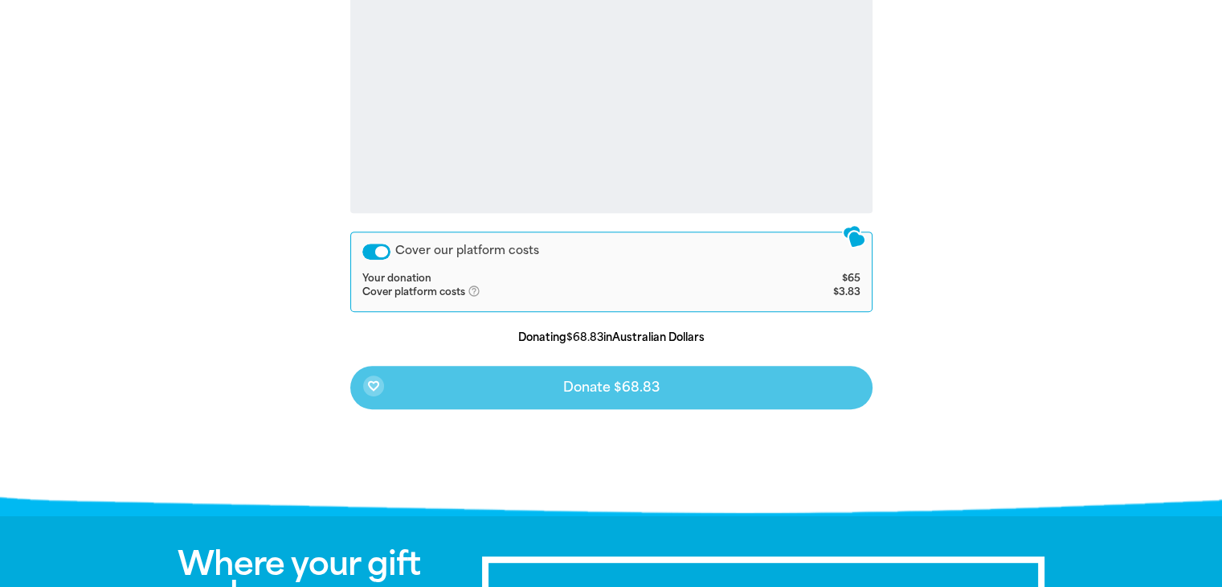
scroll to position [653, 0]
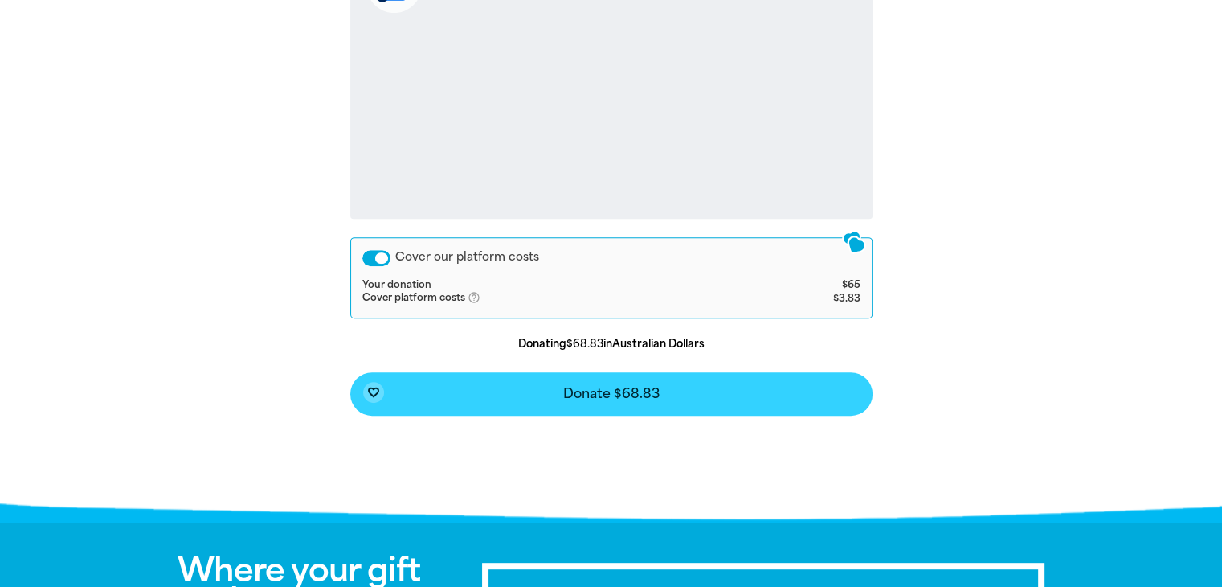
click at [583, 407] on button "favorite_border Donate $68.83" at bounding box center [611, 393] width 522 height 43
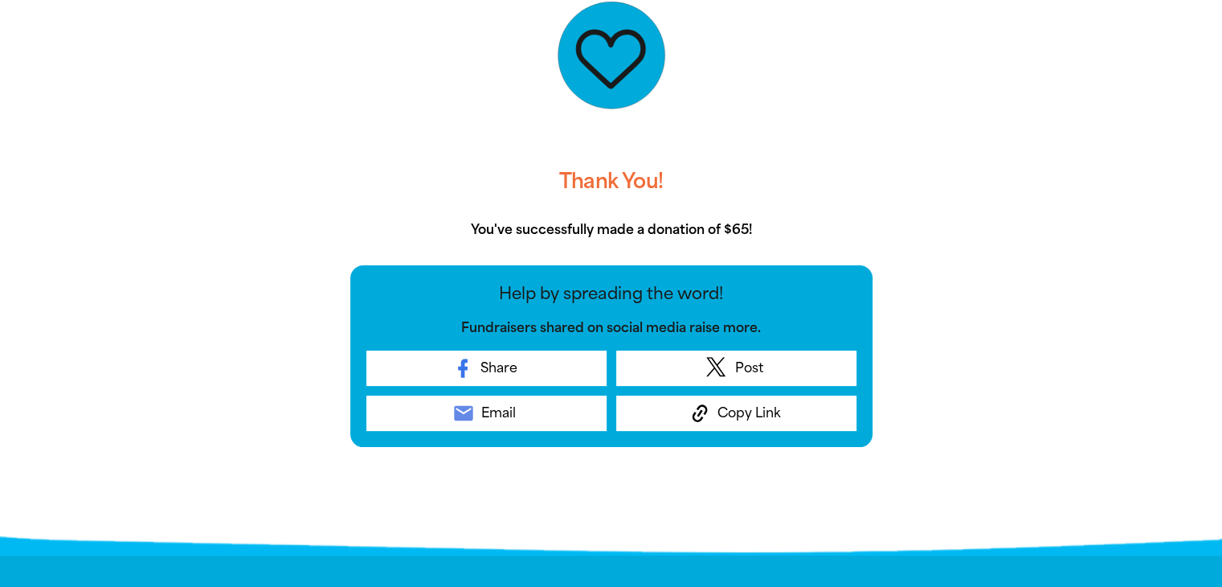
scroll to position [419, 0]
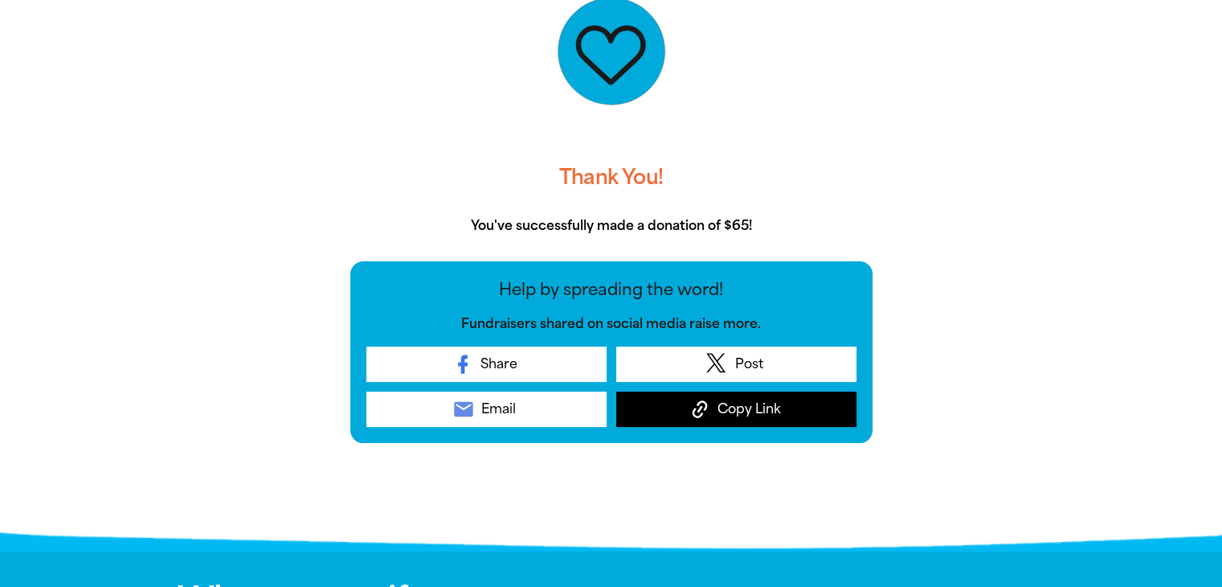
click at [730, 413] on span "Copy Link" at bounding box center [749, 408] width 63 height 19
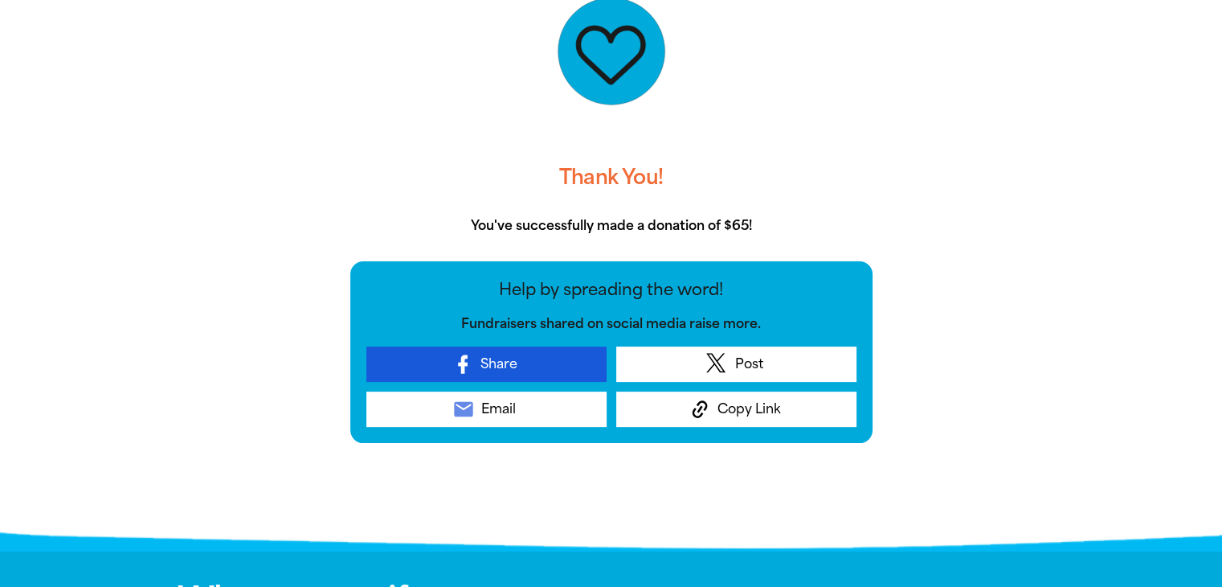
click at [508, 366] on span "Share" at bounding box center [498, 363] width 37 height 19
click at [539, 366] on link "Share" at bounding box center [486, 363] width 240 height 35
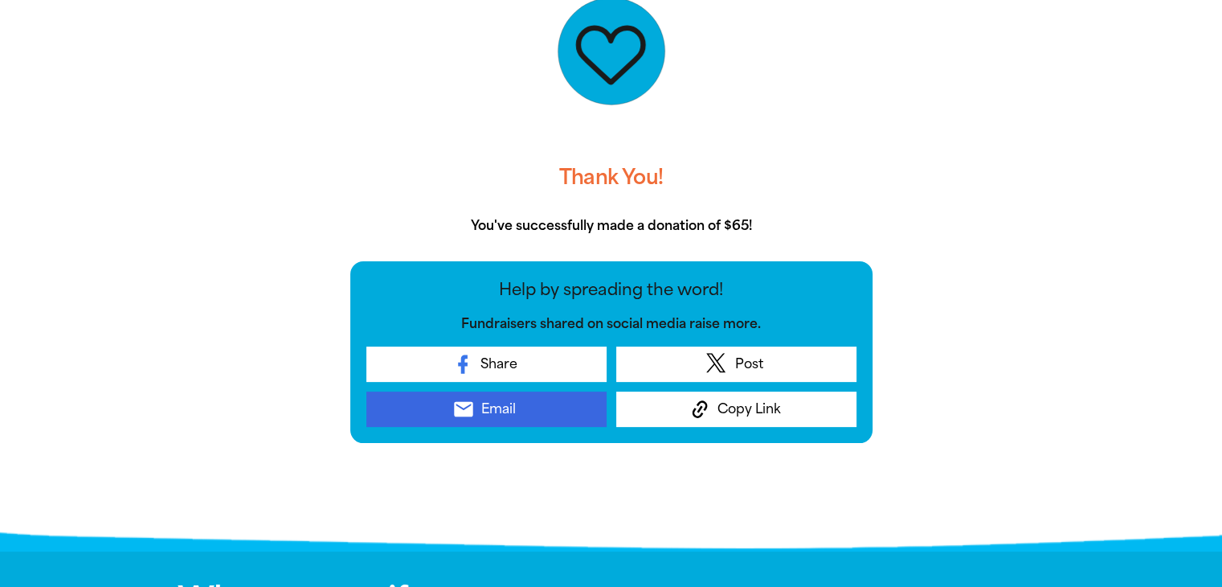
click at [533, 399] on link "email Email" at bounding box center [486, 408] width 240 height 35
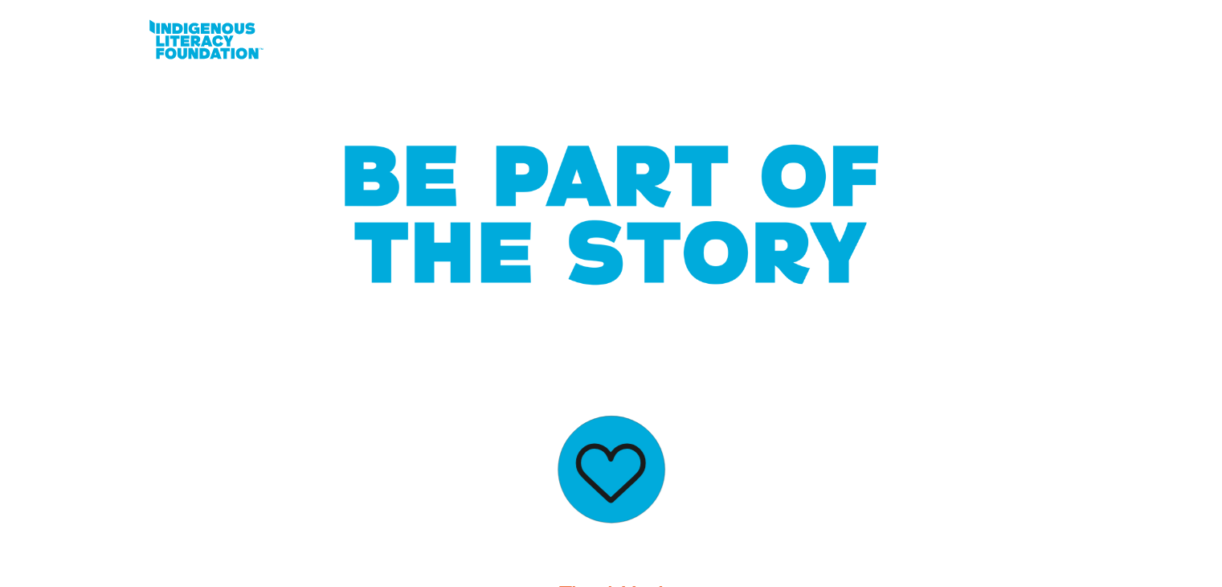
scroll to position [0, 0]
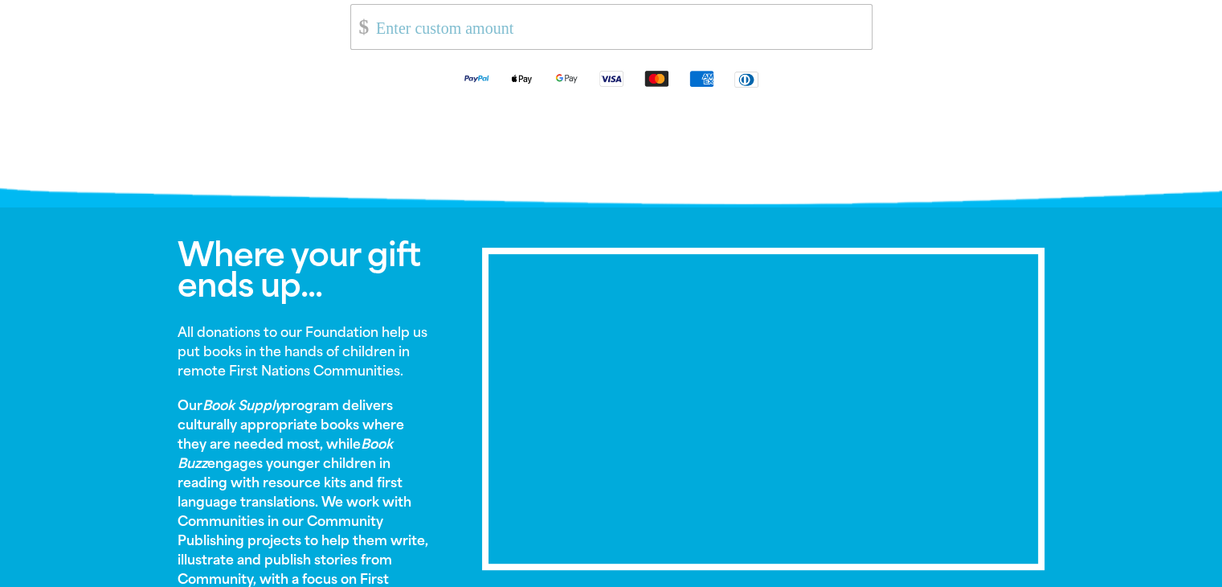
scroll to position [742, 0]
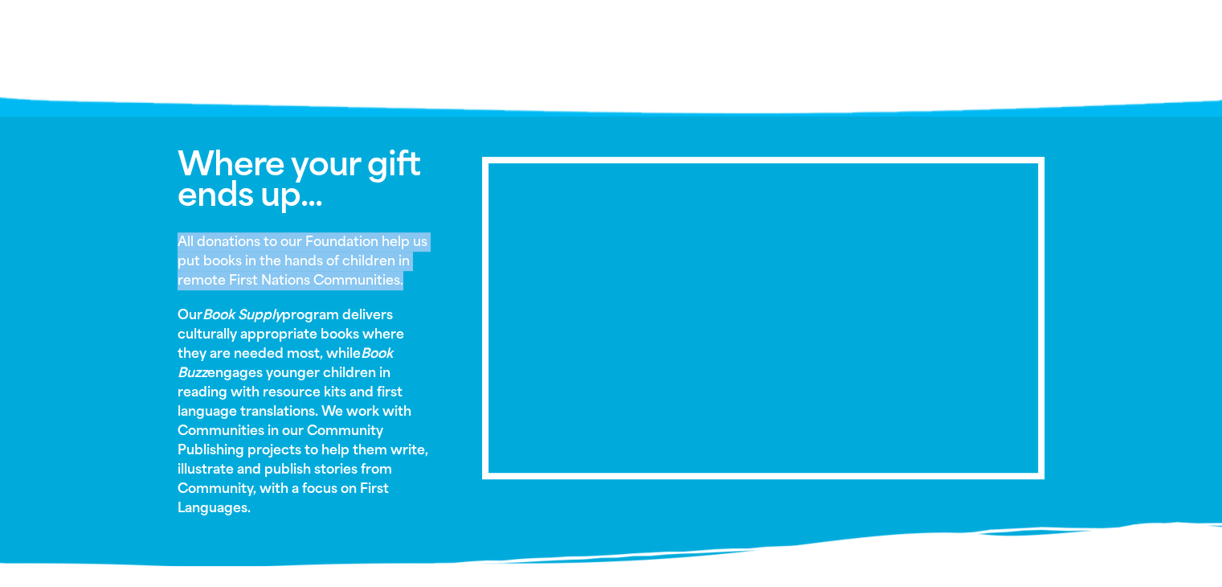
drag, startPoint x: 178, startPoint y: 239, endPoint x: 415, endPoint y: 288, distance: 242.0
click at [415, 288] on p "All donations to our Foundation help us put books in the hands of children in r…" at bounding box center [306, 261] width 257 height 58
copy strong "All donations to our Foundation help us put books in the hands of children in r…"
